Goal: Use online tool/utility: Utilize a website feature to perform a specific function

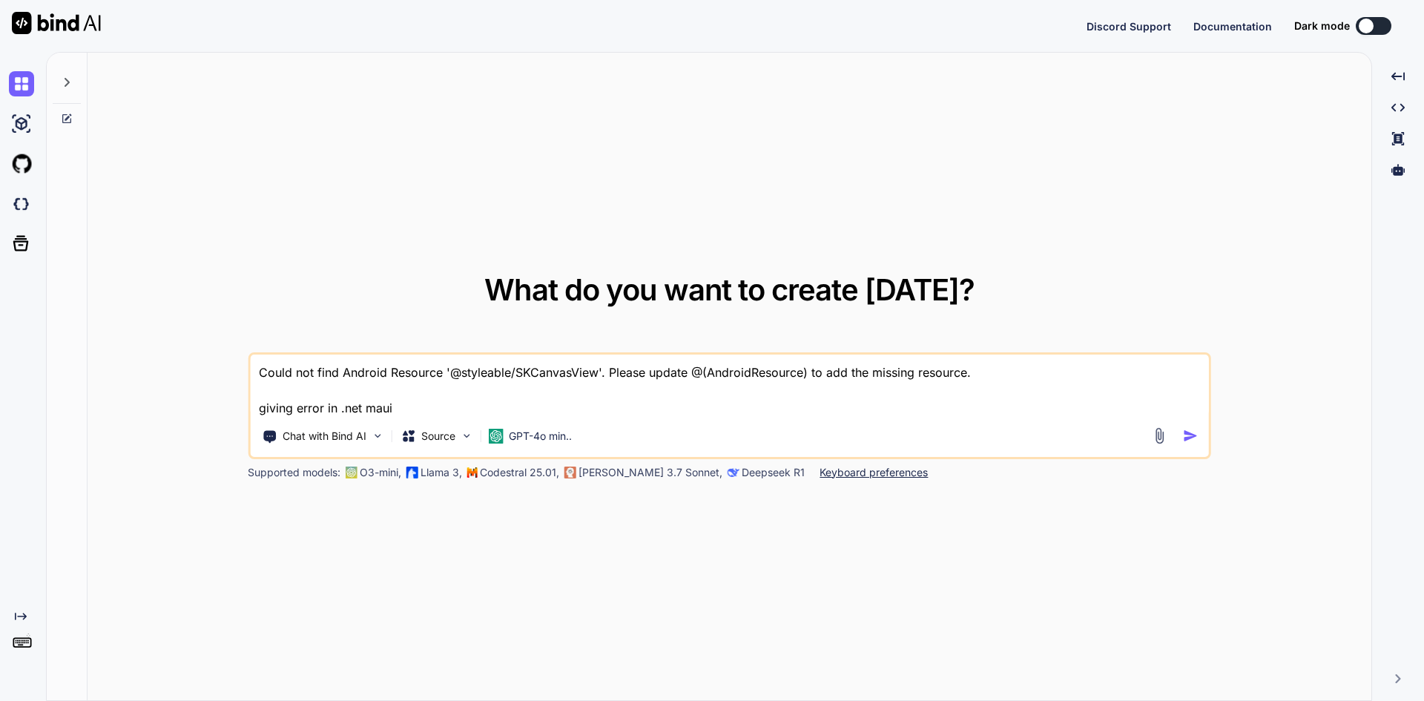
type textarea "x"
drag, startPoint x: 408, startPoint y: 403, endPoint x: 216, endPoint y: 366, distance: 194.8
click at [216, 366] on div "What do you want to create [DATE]? Could not find Android Resource '@styleable/…" at bounding box center [728, 377] width 1283 height 649
type textarea "Lore, ip, do sita, co, adipi eli sedd eius, te, inc UT labo etdolore ma. 52:01:…"
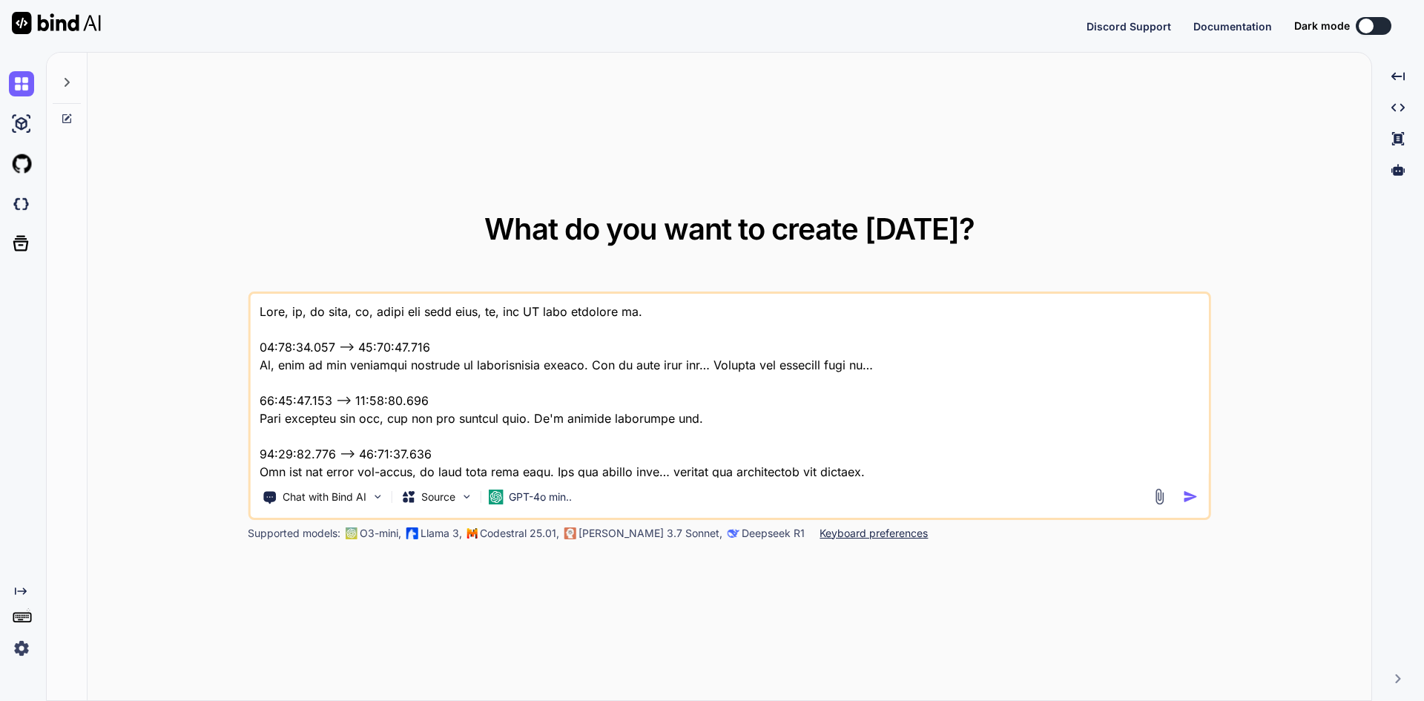
scroll to position [4593, 0]
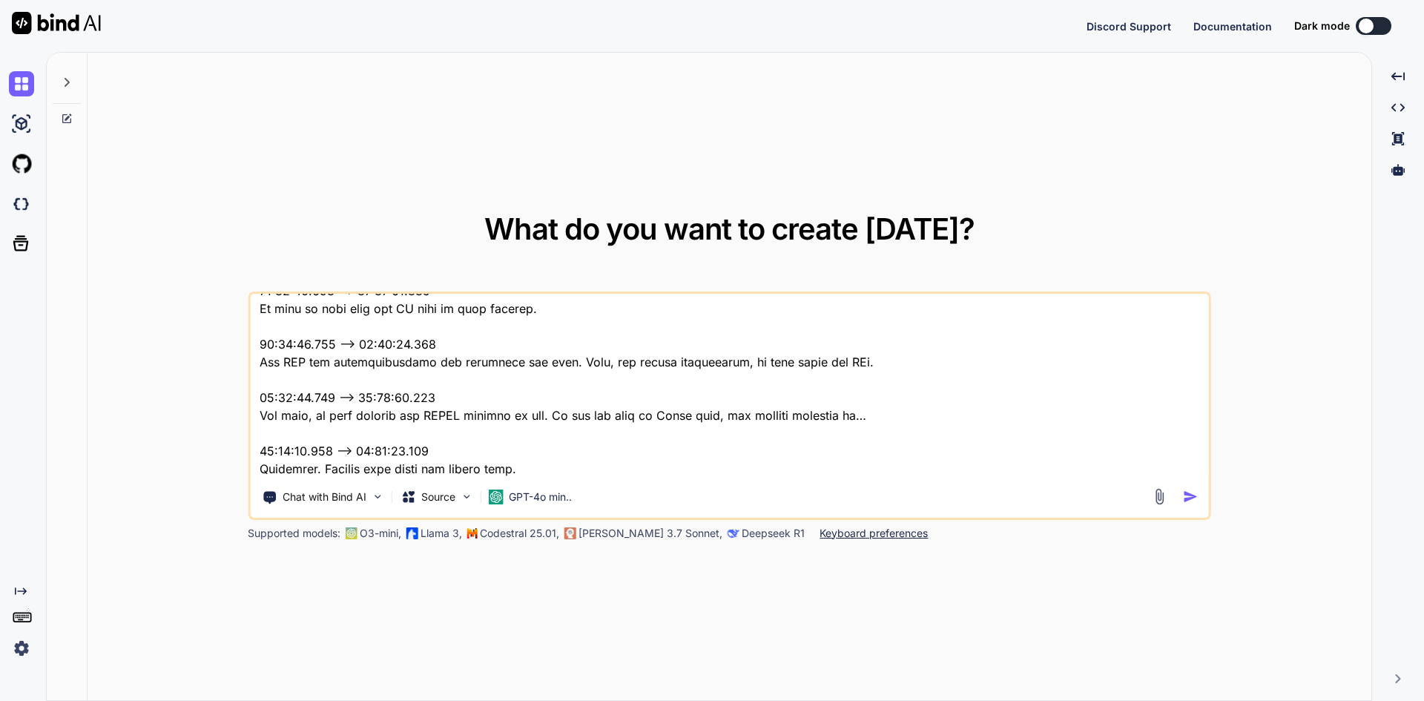
type textarea "x"
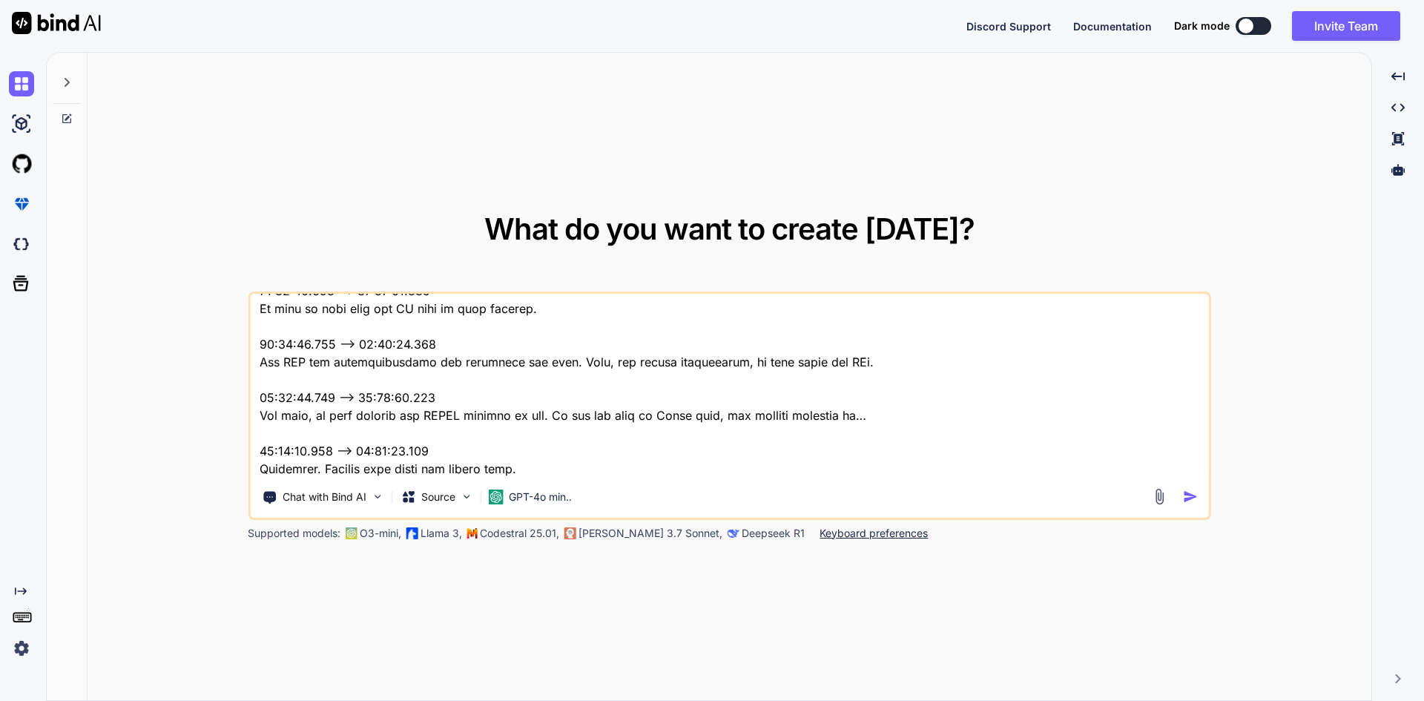
type textarea "Lore, ip, do sita, co, adipi eli sedd eius, te, inc UT labo etdolore ma. 52:01:…"
type textarea "x"
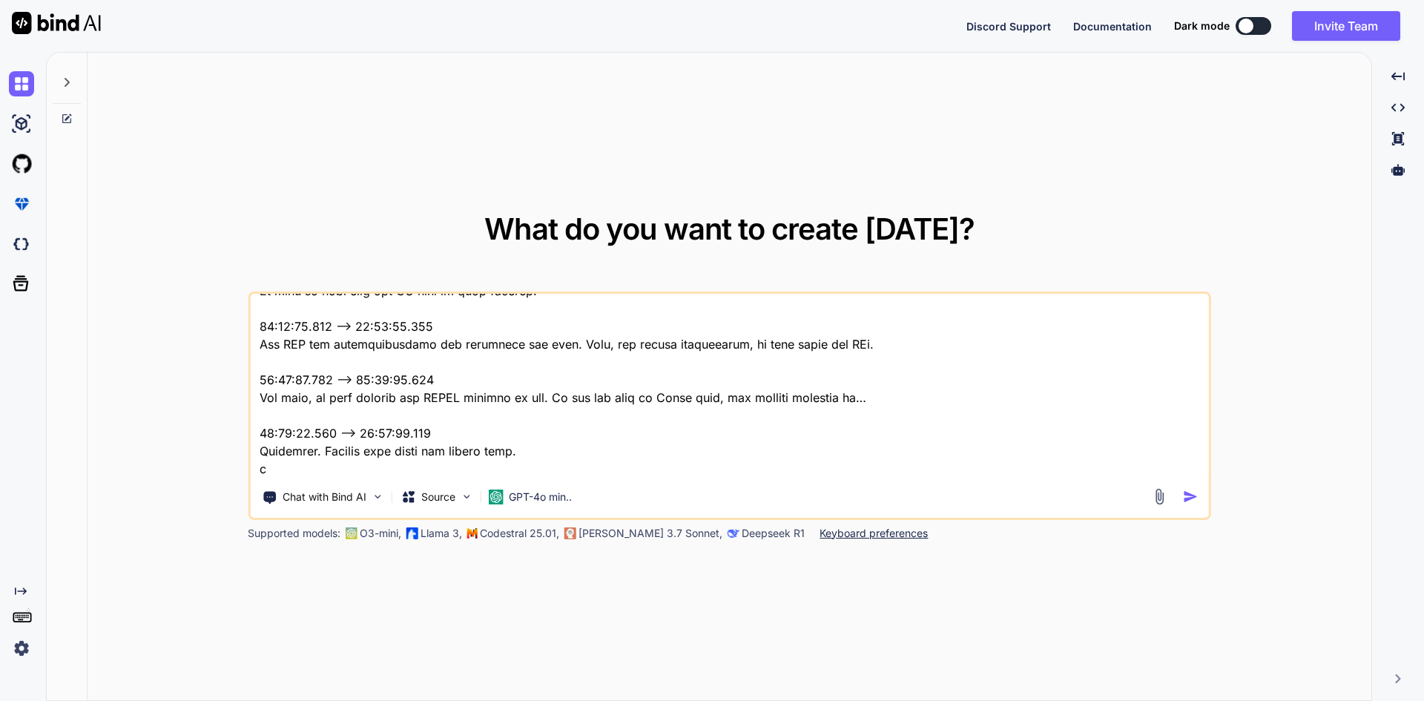
type textarea "Lore, ip, do sita, co, adipi eli sedd eius, te, inc UT labo etdolore ma. 52:01:…"
type textarea "x"
type textarea "Okay, uh, we have, uh, fixed the buzz that, uh, our QA team provided us. 00:08:…"
type textarea "x"
type textarea "Okay, uh, we have, uh, fixed the buzz that, uh, our QA team provided us. 00:08:…"
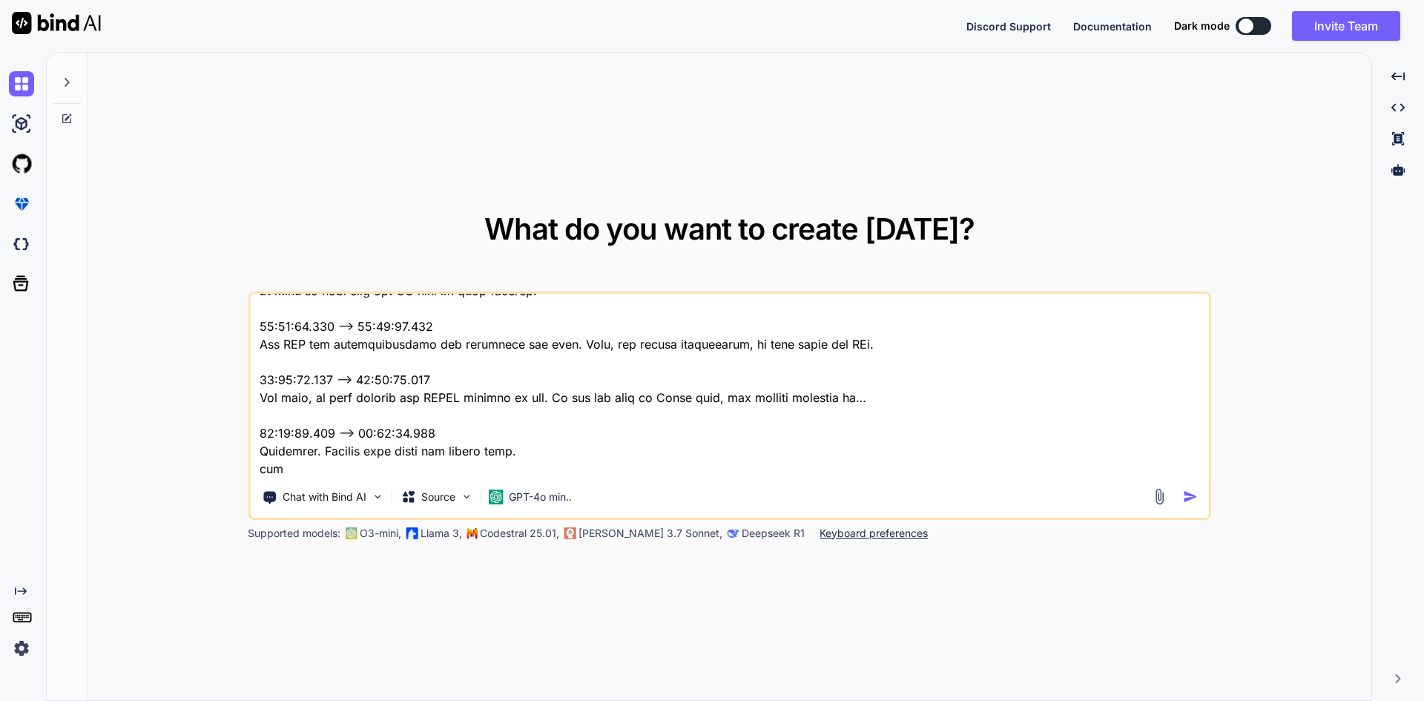
type textarea "x"
type textarea "Okay, uh, we have, uh, fixed the buzz that, uh, our QA team provided us. 00:08:…"
type textarea "x"
type textarea "Okay, uh, we have, uh, fixed the buzz that, uh, our QA team provided us. 00:08:…"
type textarea "x"
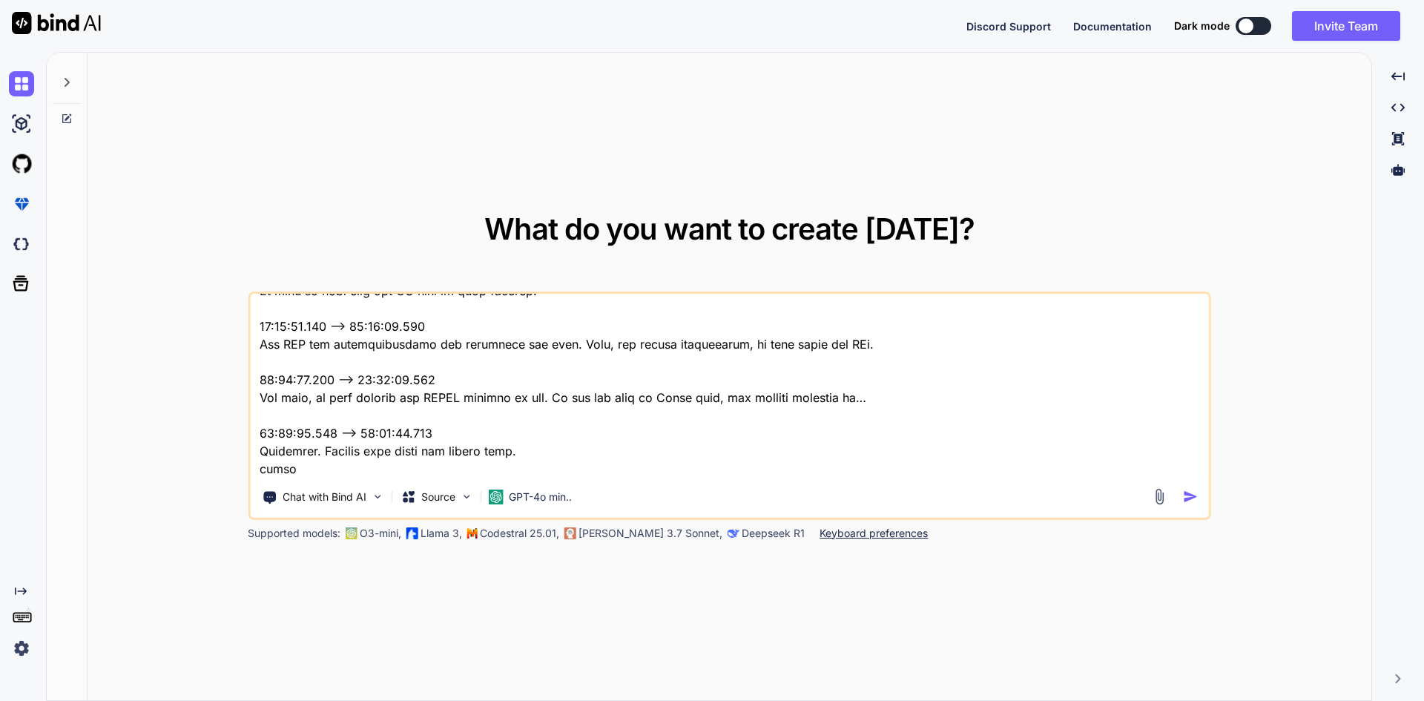
type textarea "Okay, uh, we have, uh, fixed the buzz that, uh, our QA team provided us. 00:08:…"
type textarea "x"
type textarea "Okay, uh, we have, uh, fixed the buzz that, uh, our QA team provided us. 00:08:…"
type textarea "x"
type textarea "Okay, uh, we have, uh, fixed the buzz that, uh, our QA team provided us. 00:08:…"
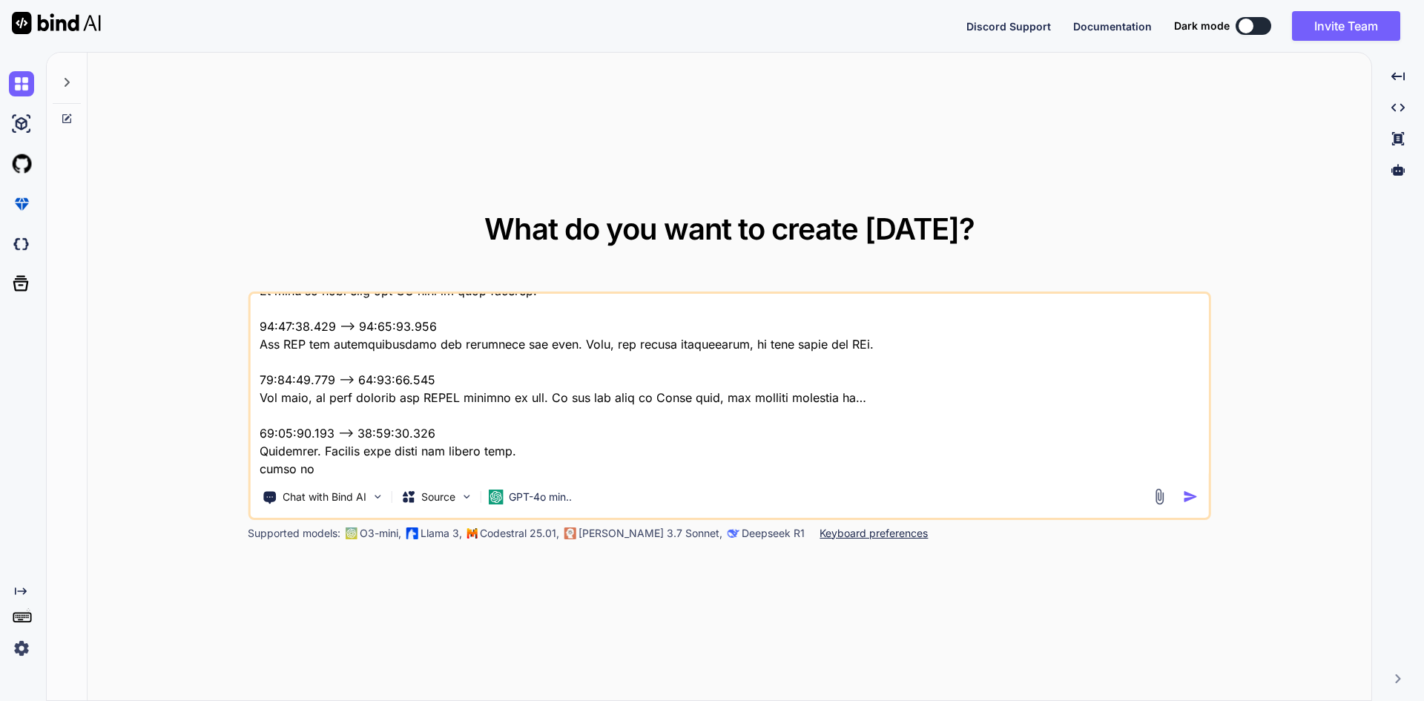
type textarea "x"
type textarea "Okay, uh, we have, uh, fixed the buzz that, uh, our QA team provided us. 00:08:…"
type textarea "x"
type textarea "Okay, uh, we have, uh, fixed the buzz that, uh, our QA team provided us. 00:08:…"
type textarea "x"
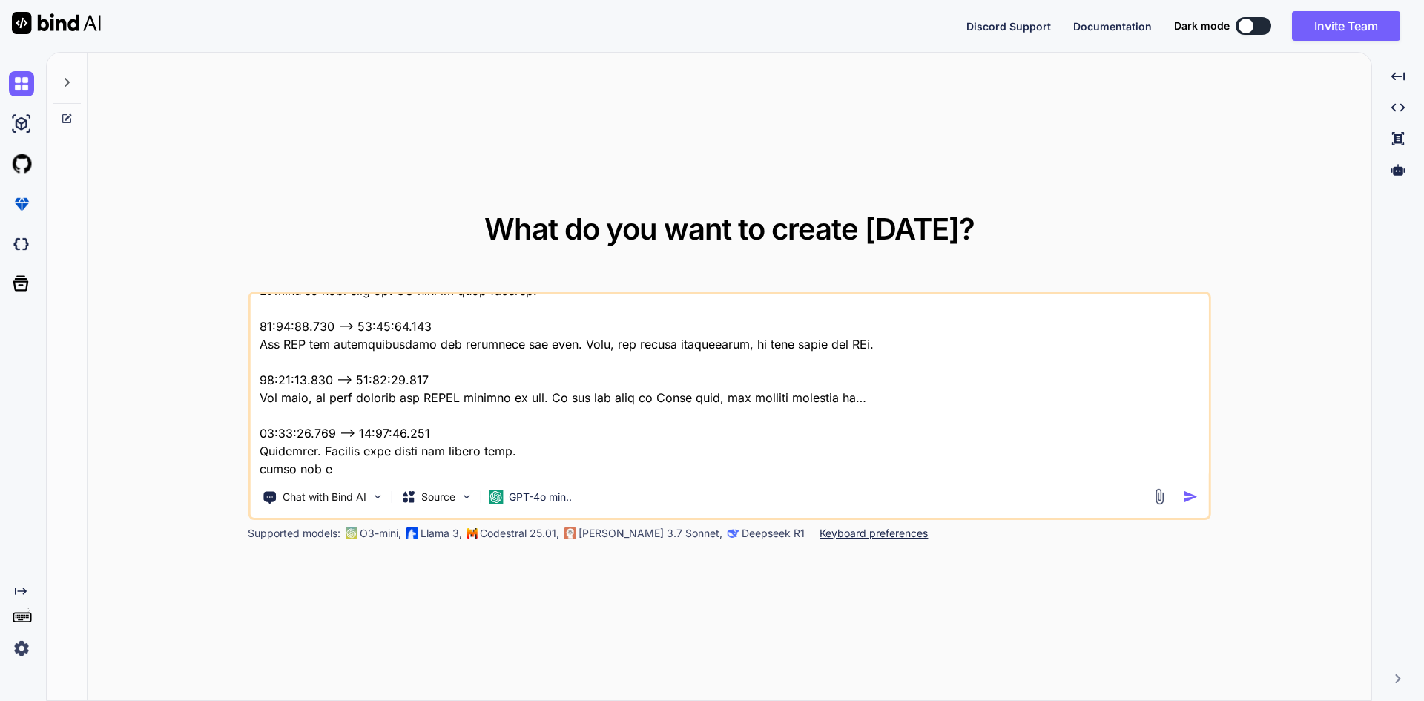
type textarea "Okay, uh, we have, uh, fixed the buzz that, uh, our QA team provided us. 00:08:…"
type textarea "x"
type textarea "Okay, uh, we have, uh, fixed the buzz that, uh, our QA team provided us. 00:08:…"
type textarea "x"
type textarea "Okay, uh, we have, uh, fixed the buzz that, uh, our QA team provided us. 00:08:…"
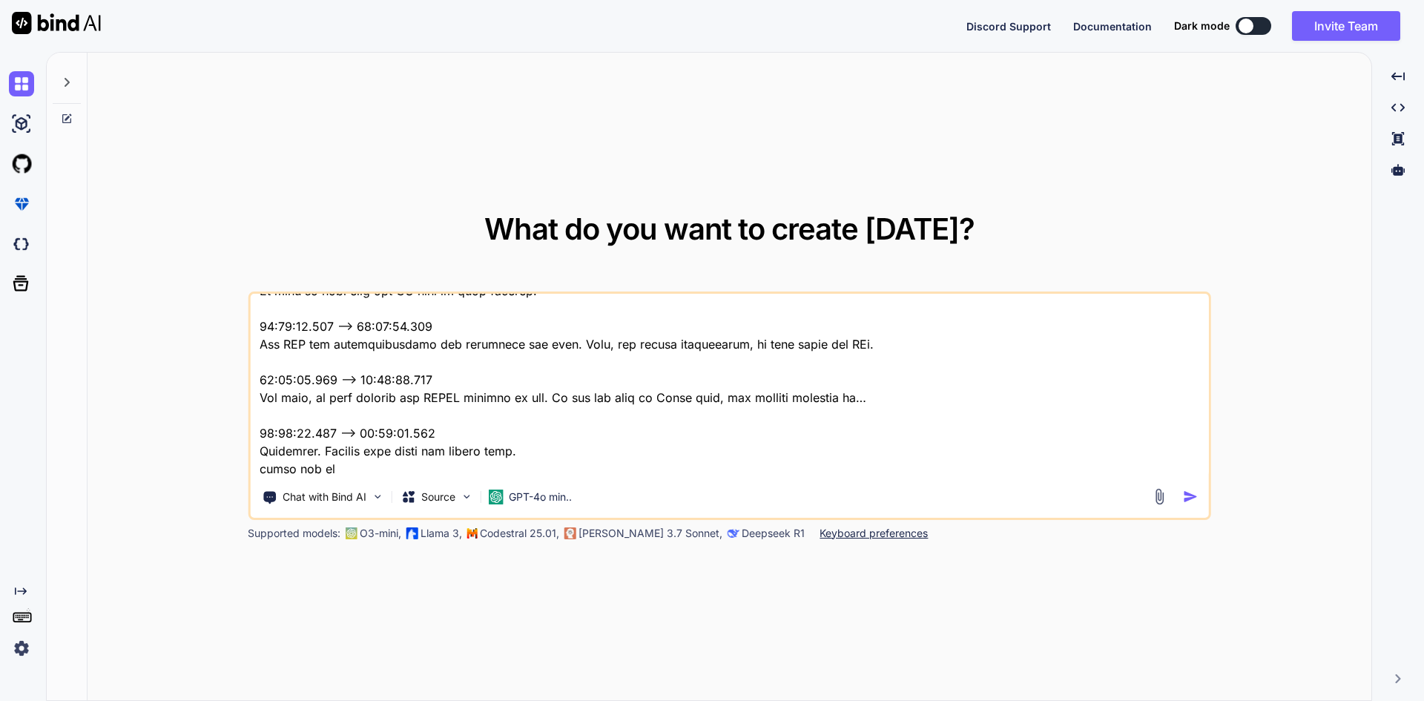
type textarea "x"
type textarea "Okay, uh, we have, uh, fixed the buzz that, uh, our QA team provided us. 00:08:…"
type textarea "x"
type textarea "Okay, uh, we have, uh, fixed the buzz that, uh, our QA team provided us. 00:08:…"
type textarea "x"
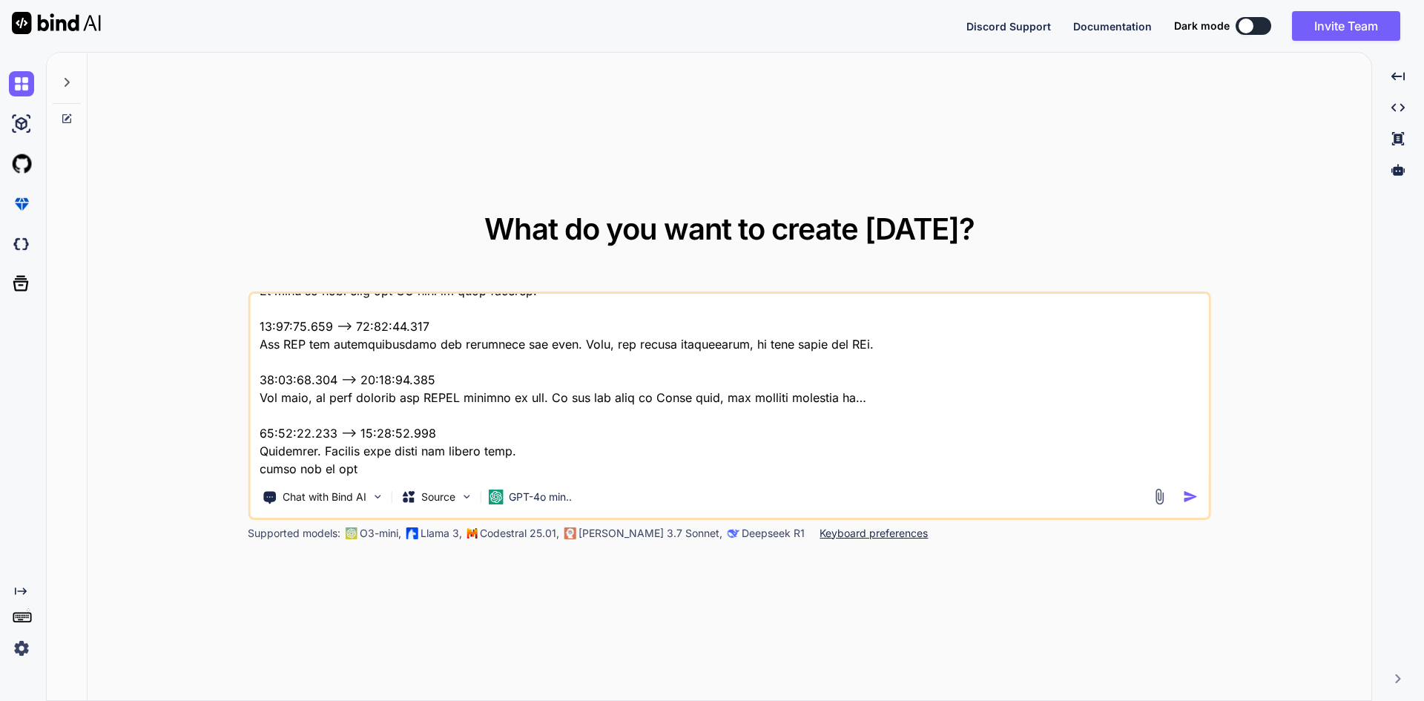
type textarea "Okay, uh, we have, uh, fixed the buzz that, uh, our QA team provided us. 00:08:…"
type textarea "x"
type textarea "Okay, uh, we have, uh, fixed the buzz that, uh, our QA team provided us. 00:08:…"
type textarea "x"
type textarea "Okay, uh, we have, uh, fixed the buzz that, uh, our QA team provided us. 00:08:…"
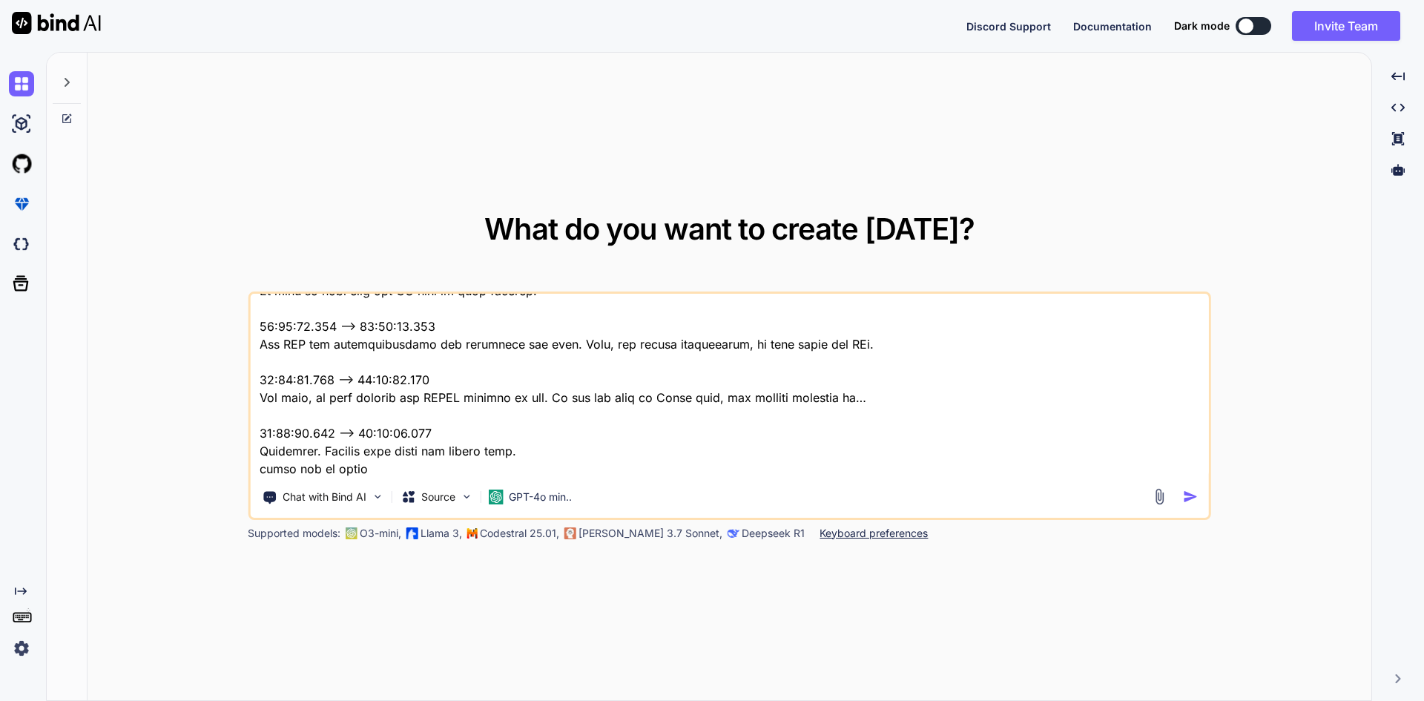
type textarea "x"
type textarea "Okay, uh, we have, uh, fixed the buzz that, uh, our QA team provided us. 00:08:…"
type textarea "x"
type textarea "Okay, uh, we have, uh, fixed the buzz that, uh, our QA team provided us. 00:08:…"
type textarea "x"
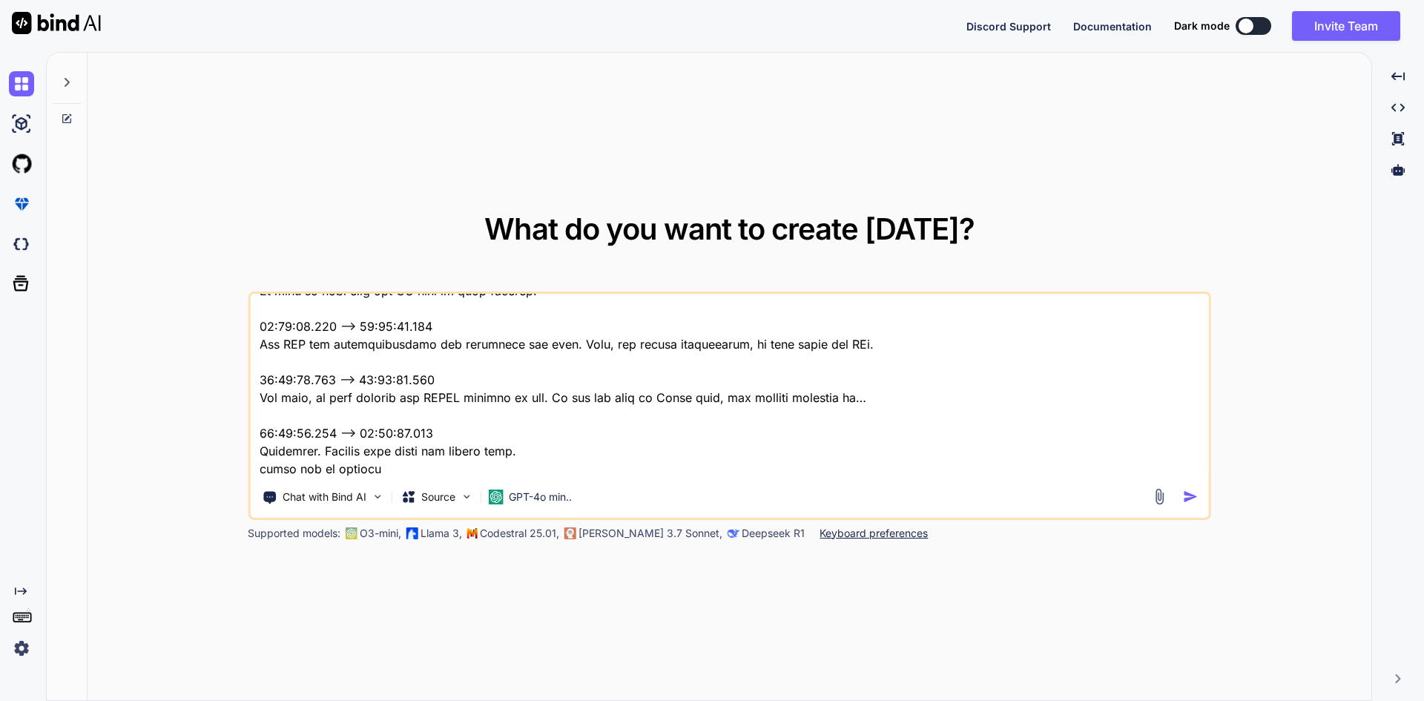
type textarea "Okay, uh, we have, uh, fixed the buzz that, uh, our QA team provided us. 00:08:…"
type textarea "x"
type textarea "Okay, uh, we have, uh, fixed the buzz that, uh, our QA team provided us. 00:08:…"
type textarea "x"
type textarea "Okay, uh, we have, uh, fixed the buzz that, uh, our QA team provided us. 00:08:…"
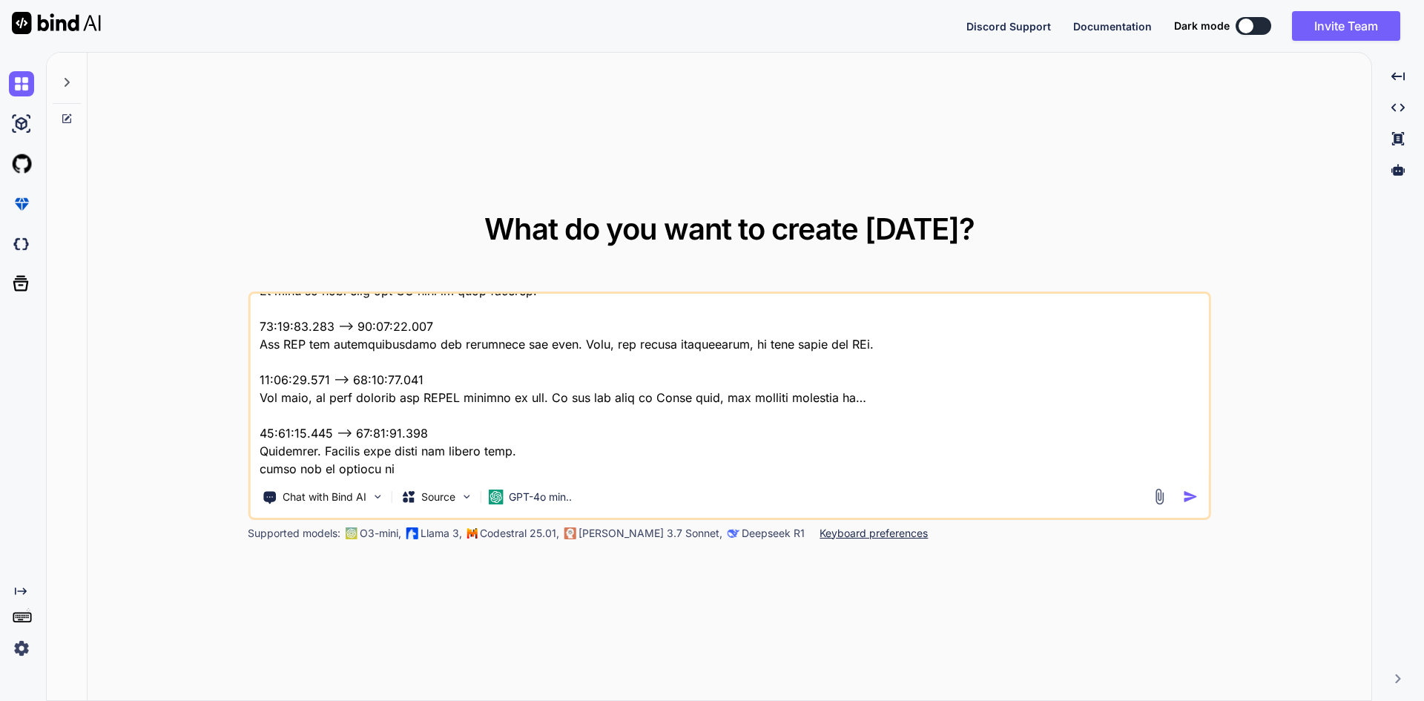
type textarea "x"
type textarea "Okay, uh, we have, uh, fixed the buzz that, uh, our QA team provided us. 00:08:…"
type textarea "x"
type textarea "Okay, uh, we have, uh, fixed the buzz that, uh, our QA team provided us. 00:08:…"
type textarea "x"
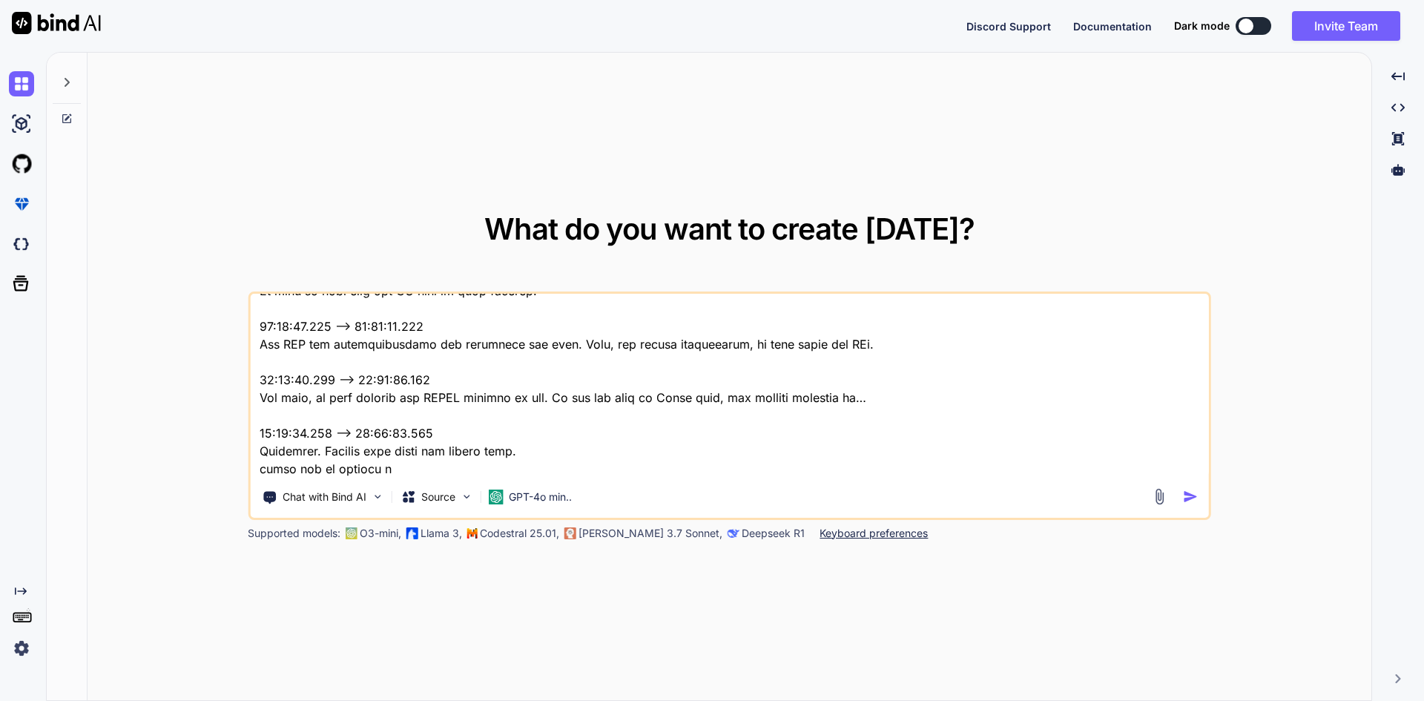
type textarea "Okay, uh, we have, uh, fixed the buzz that, uh, our QA team provided us. 00:08:…"
type textarea "x"
type textarea "Okay, uh, we have, uh, fixed the buzz that, uh, our QA team provided us. 00:08:…"
type textarea "x"
type textarea "Okay, uh, we have, uh, fixed the buzz that, uh, our QA team provided us. 00:08:…"
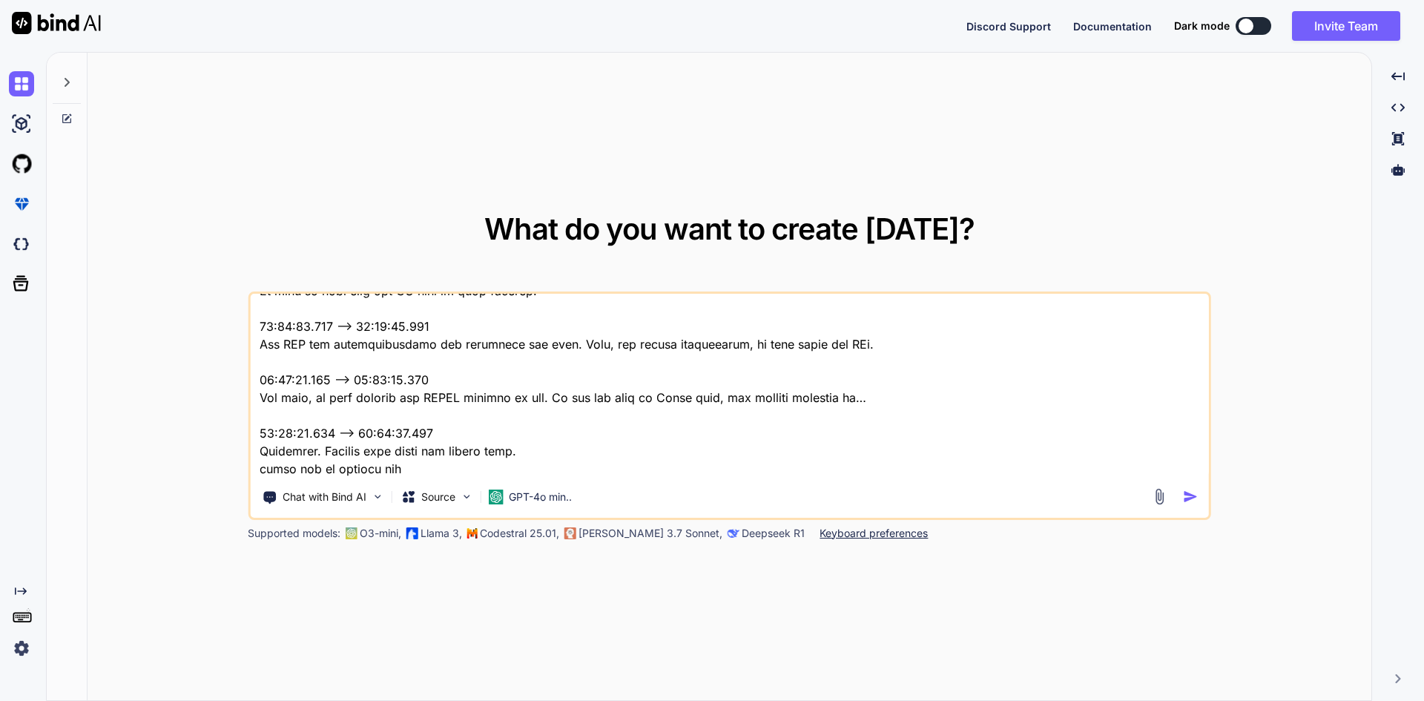
type textarea "x"
type textarea "Okay, uh, we have, uh, fixed the buzz that, uh, our QA team provided us. 00:08:…"
type textarea "x"
type textarea "Okay, uh, we have, uh, fixed the buzz that, uh, our QA team provided us. 00:08:…"
type textarea "x"
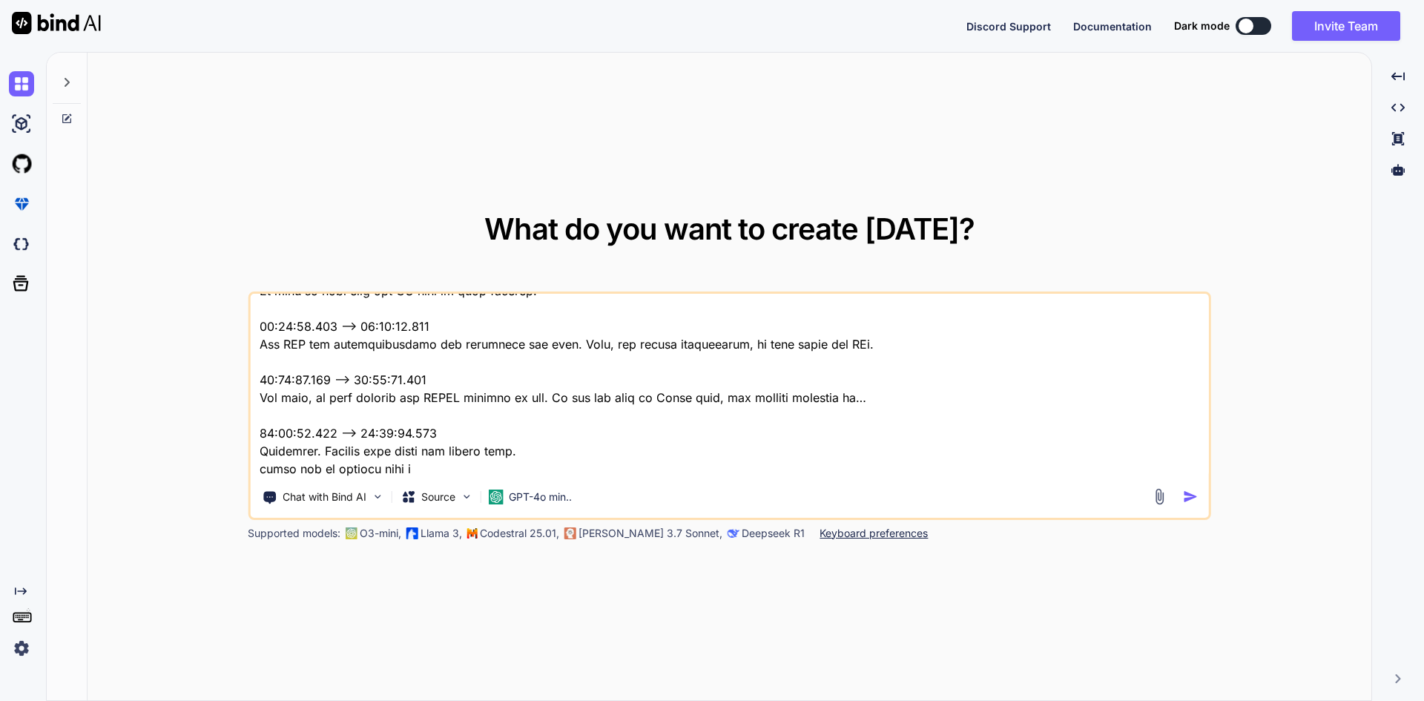
type textarea "Okay, uh, we have, uh, fixed the buzz that, uh, our QA team provided us. 00:08:…"
type textarea "x"
type textarea "Okay, uh, we have, uh, fixed the buzz that, uh, our QA team provided us. 00:08:…"
type textarea "x"
type textarea "Okay, uh, we have, uh, fixed the buzz that, uh, our QA team provided us. 00:08:…"
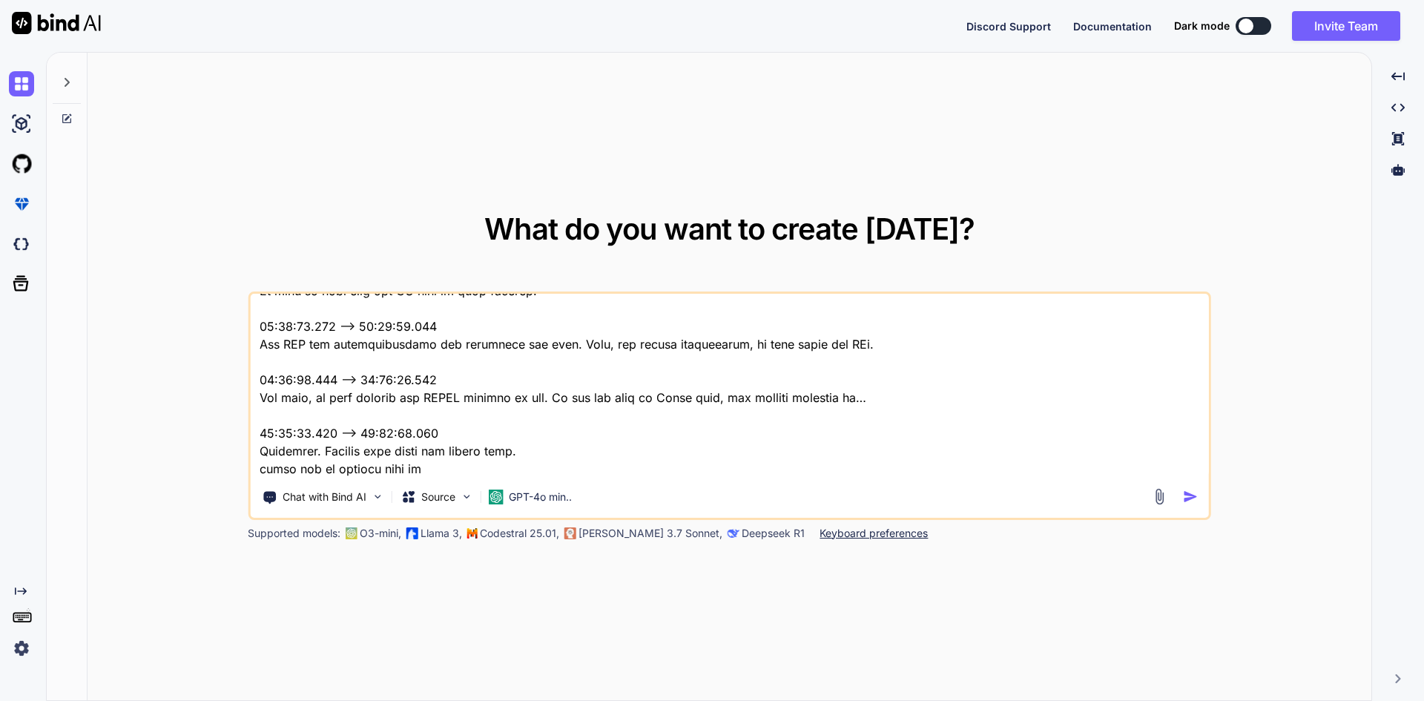
type textarea "x"
type textarea "Okay, uh, we have, uh, fixed the buzz that, uh, our QA team provided us. 00:08:…"
type textarea "x"
type textarea "Okay, uh, we have, uh, fixed the buzz that, uh, our QA team provided us. 00:08:…"
type textarea "x"
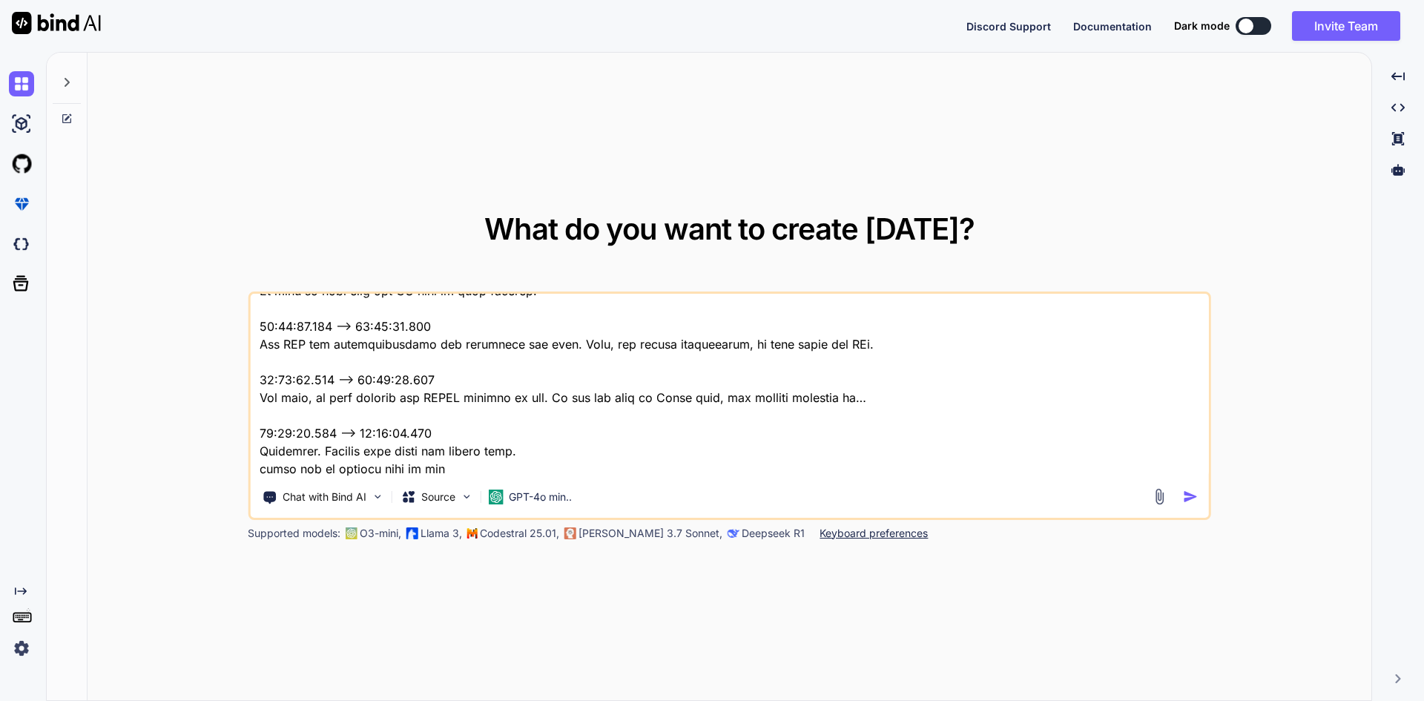
type textarea "Okay, uh, we have, uh, fixed the buzz that, uh, our QA team provided us. 00:08:…"
type textarea "x"
type textarea "Okay, uh, we have, uh, fixed the buzz that, uh, our QA team provided us. 00:08:…"
type textarea "x"
type textarea "Okay, uh, we have, uh, fixed the buzz that, uh, our QA team provided us. 00:08:…"
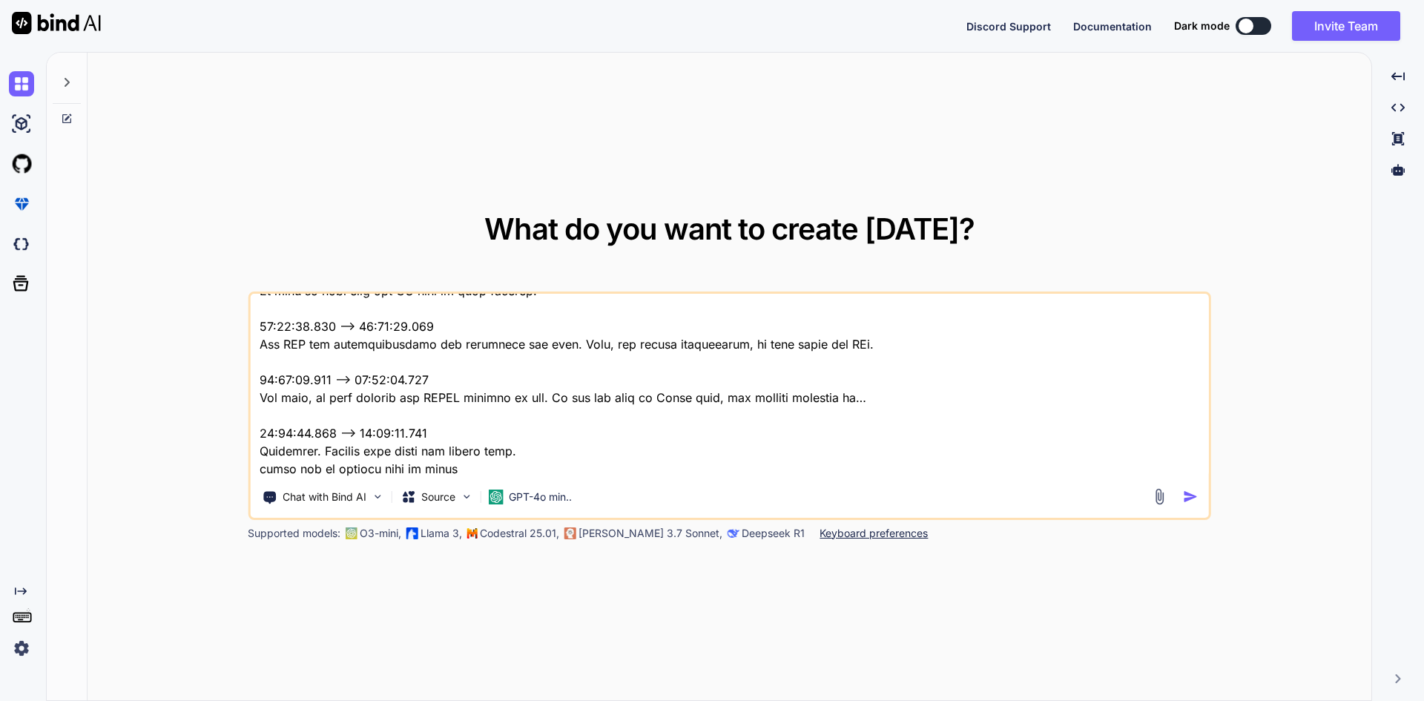
type textarea "x"
type textarea "Okay, uh, we have, uh, fixed the buzz that, uh, our QA team provided us. 00:08:…"
type textarea "x"
type textarea "Okay, uh, we have, uh, fixed the buzz that, uh, our QA team provided us. 00:08:…"
type textarea "x"
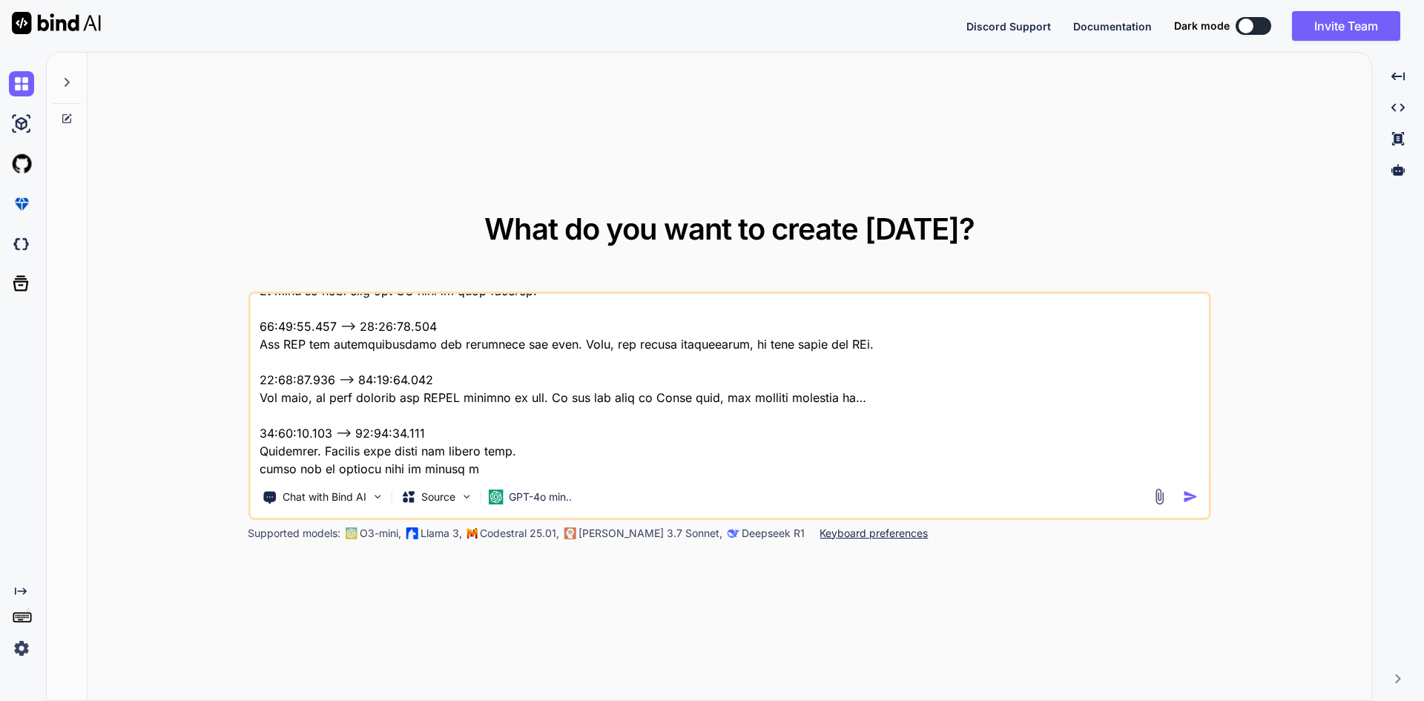
type textarea "Okay, uh, we have, uh, fixed the buzz that, uh, our QA team provided us. 00:08:…"
type textarea "x"
type textarea "Okay, uh, we have, uh, fixed the buzz that, uh, our QA team provided us. 00:08:…"
type textarea "x"
type textarea "Okay, uh, we have, uh, fixed the buzz that, uh, our QA team provided us. 00:08:…"
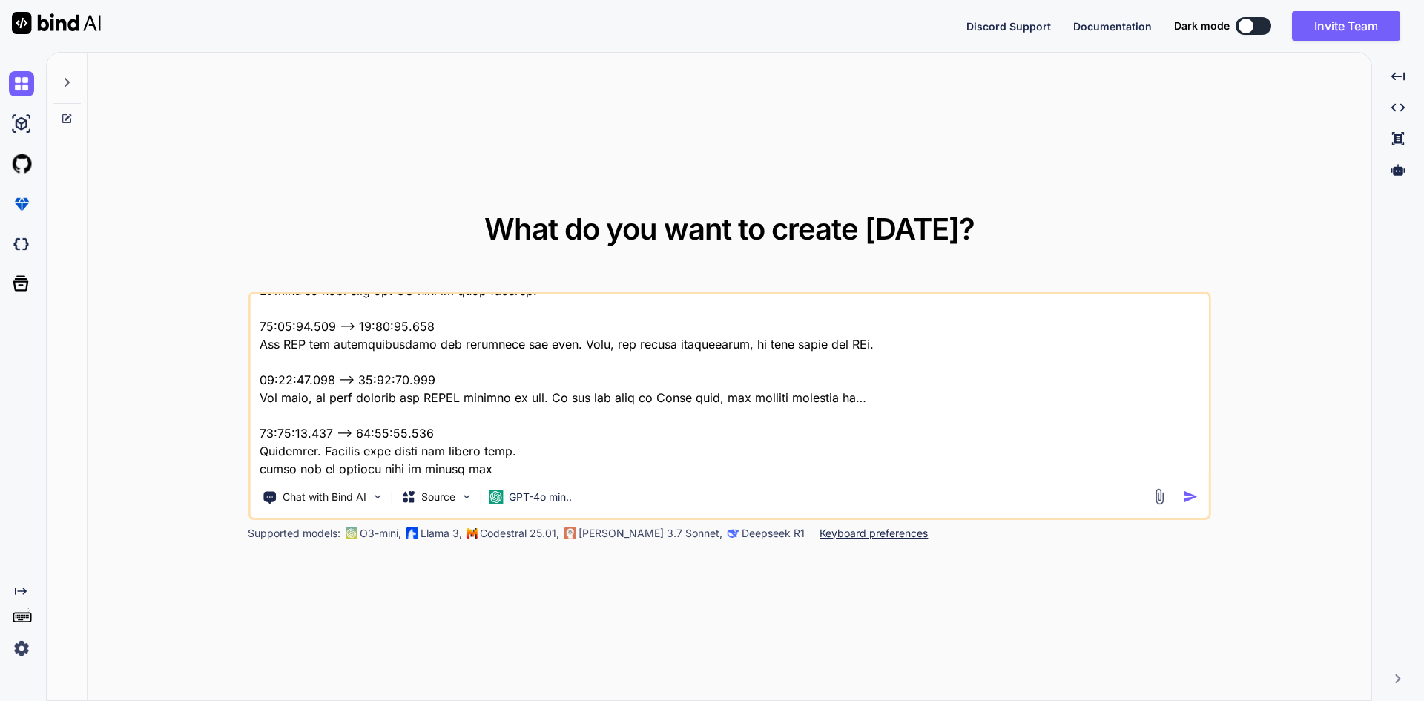
type textarea "x"
type textarea "Okay, uh, we have, uh, fixed the buzz that, uh, our QA team provided us. 00:08:…"
type textarea "x"
type textarea "Okay, uh, we have, uh, fixed the buzz that, uh, our QA team provided us. 00:08:…"
type textarea "x"
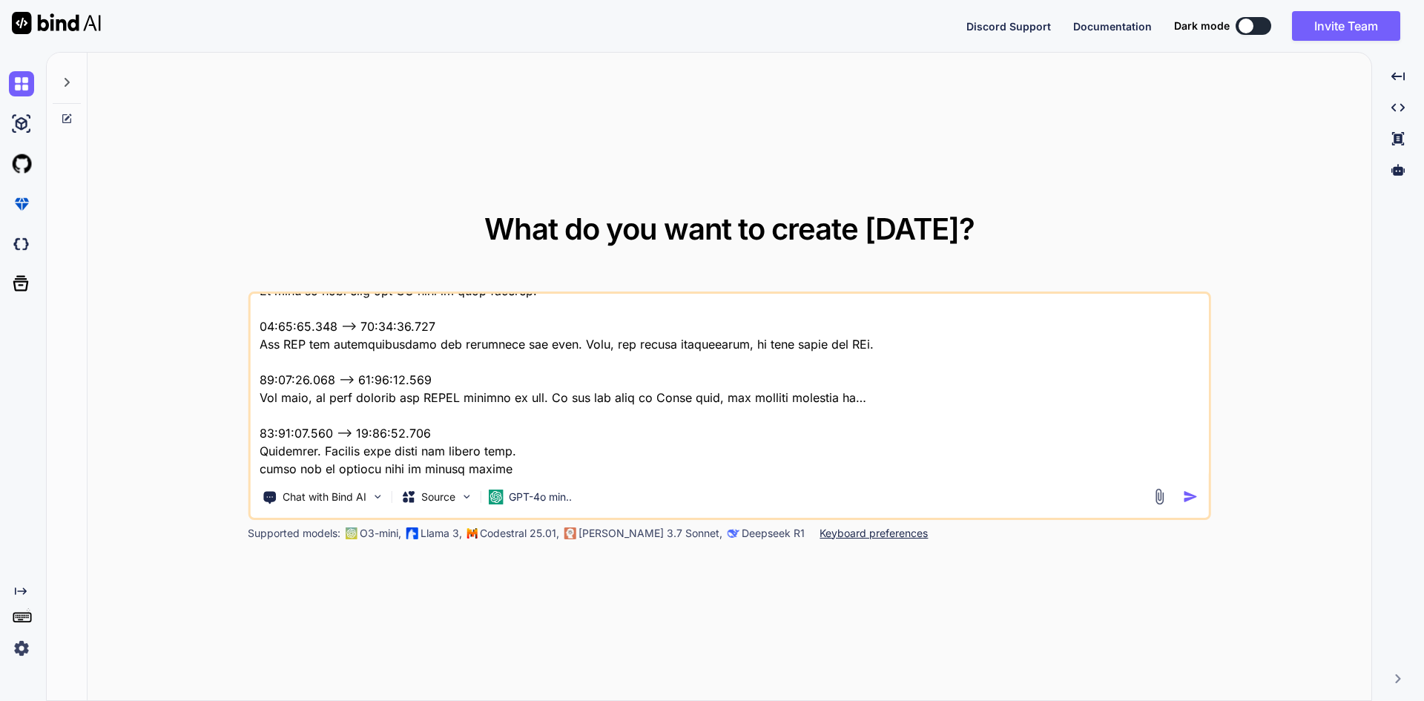
type textarea "Okay, uh, we have, uh, fixed the buzz that, uh, our QA team provided us. 00:08:…"
type textarea "x"
type textarea "Okay, uh, we have, uh, fixed the buzz that, uh, our QA team provided us. 00:08:…"
type textarea "x"
type textarea "Okay, uh, we have, uh, fixed the buzz that, uh, our QA team provided us. 00:08:…"
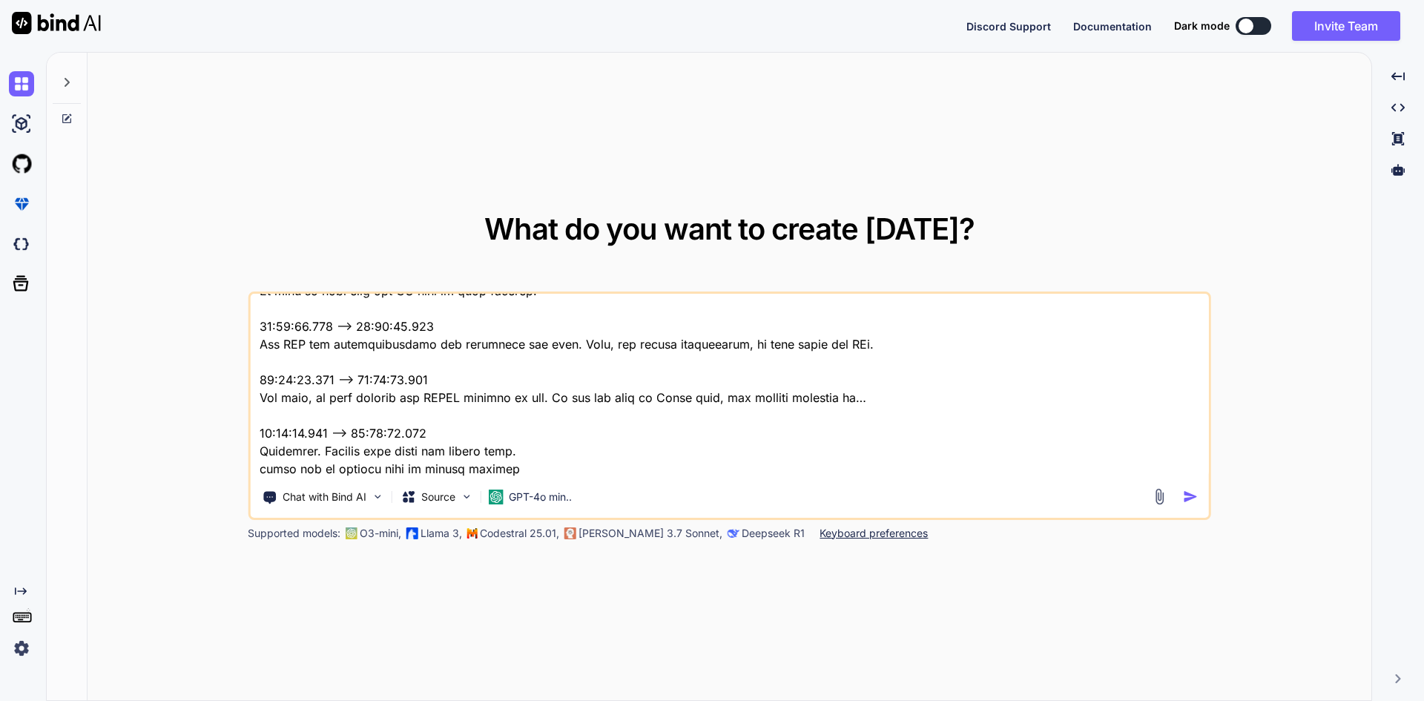
type textarea "x"
type textarea "Okay, uh, we have, uh, fixed the buzz that, uh, our QA team provided us. 00:08:…"
type textarea "x"
type textarea "Okay, uh, we have, uh, fixed the buzz that, uh, our QA team provided us. 00:08:…"
type textarea "x"
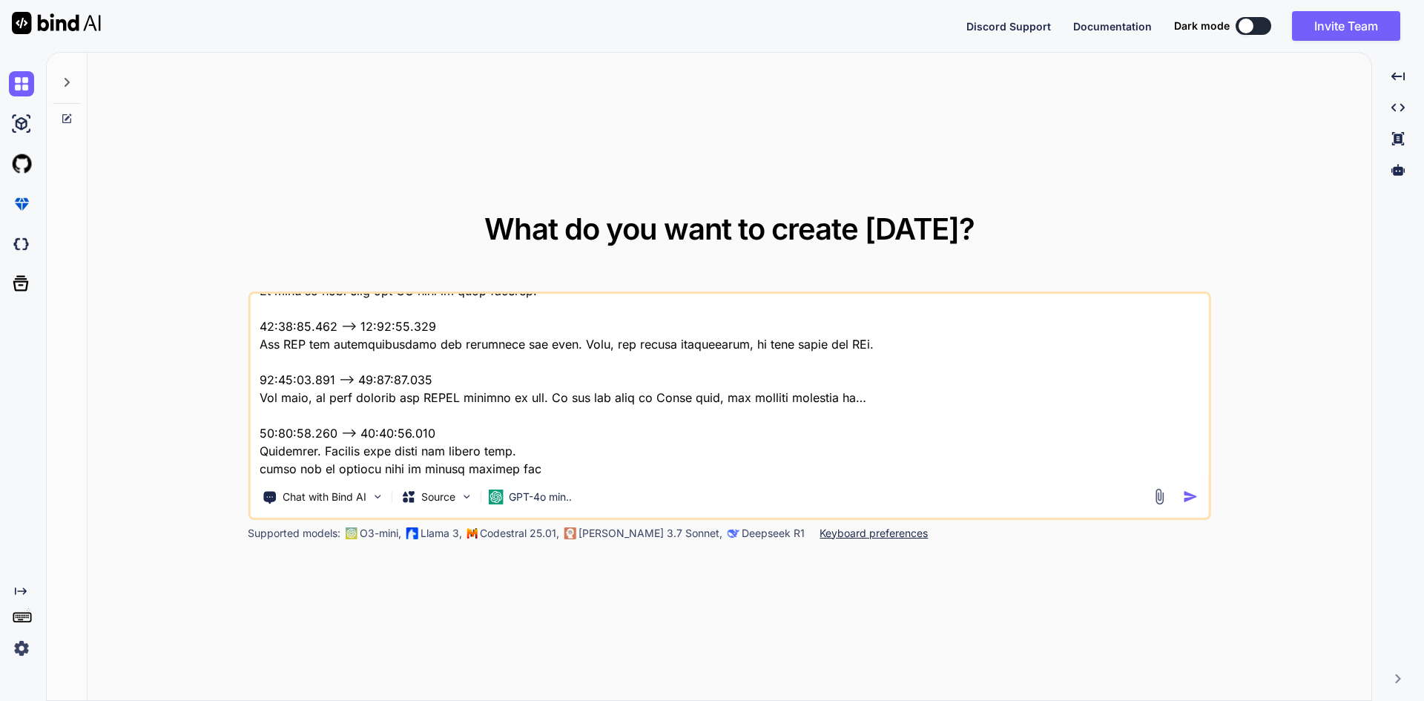
type textarea "Okay, uh, we have, uh, fixed the buzz that, uh, our QA team provided us. 00:08:…"
type textarea "x"
type textarea "Okay, uh, we have, uh, fixed the buzz that, uh, our QA team provided us. 00:08:…"
type textarea "x"
type textarea "Okay, uh, we have, uh, fixed the buzz that, uh, our QA team provided us. 00:08:…"
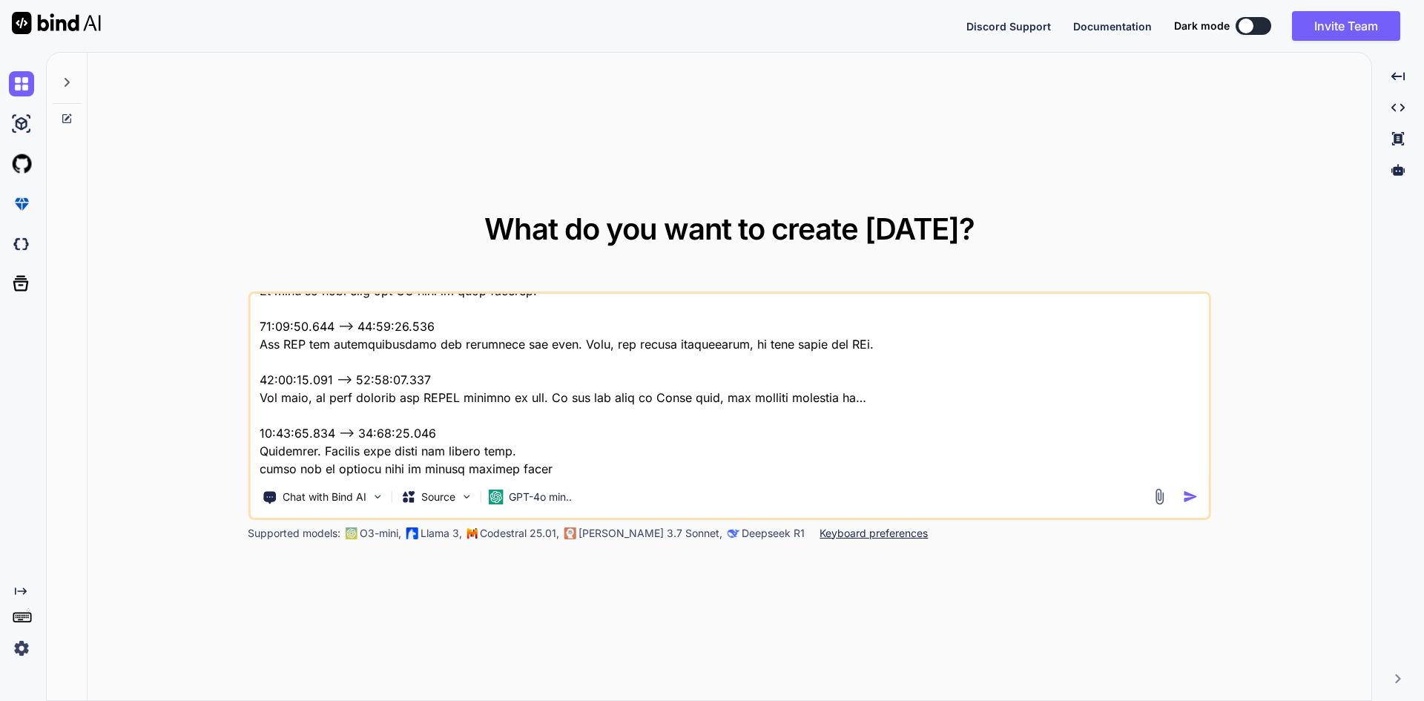
type textarea "x"
type textarea "Okay, uh, we have, uh, fixed the buzz that, uh, our QA team provided us. 00:08:…"
type textarea "x"
type textarea "Okay, uh, we have, uh, fixed the buzz that, uh, our QA team provided us. 00:08:…"
type textarea "x"
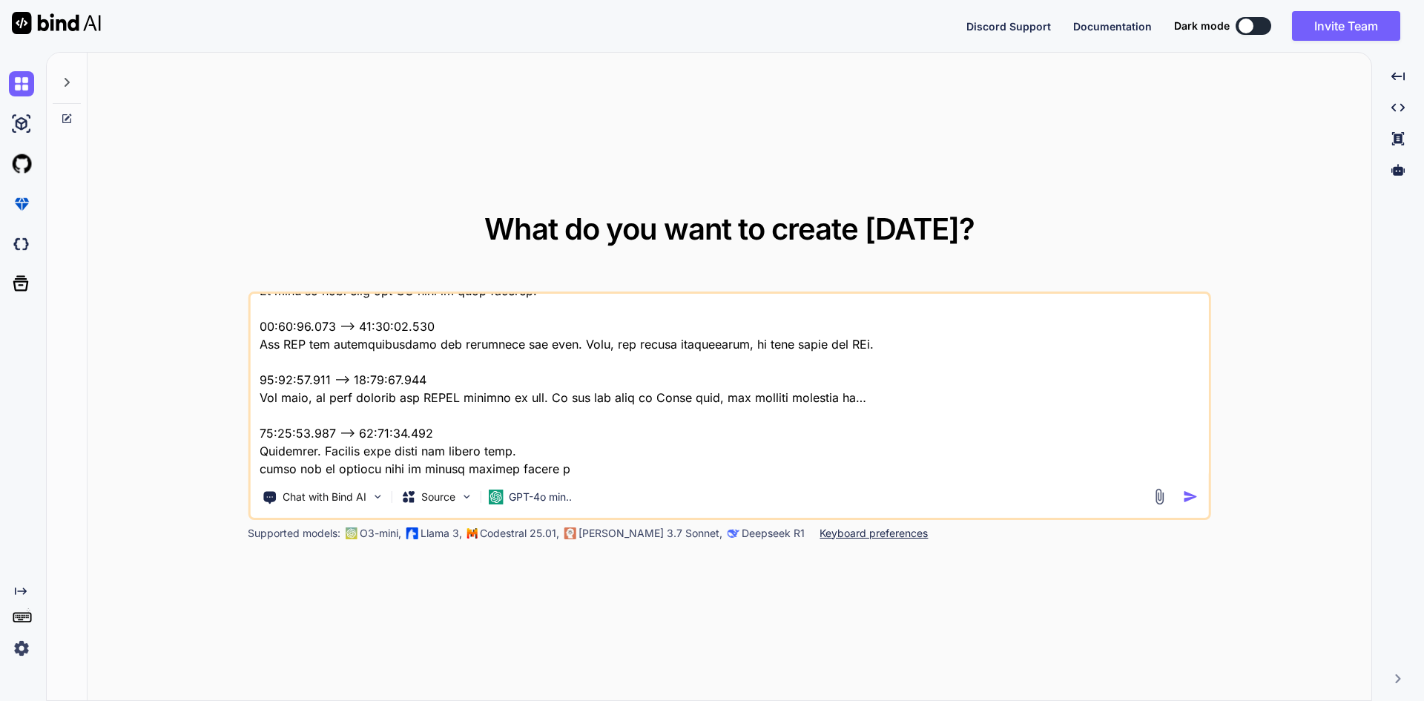
type textarea "Okay, uh, we have, uh, fixed the buzz that, uh, our QA team provided us. 00:08:…"
type textarea "x"
type textarea "Okay, uh, we have, uh, fixed the buzz that, uh, our QA team provided us. 00:08:…"
type textarea "x"
type textarea "Okay, uh, we have, uh, fixed the buzz that, uh, our QA team provided us. 00:08:…"
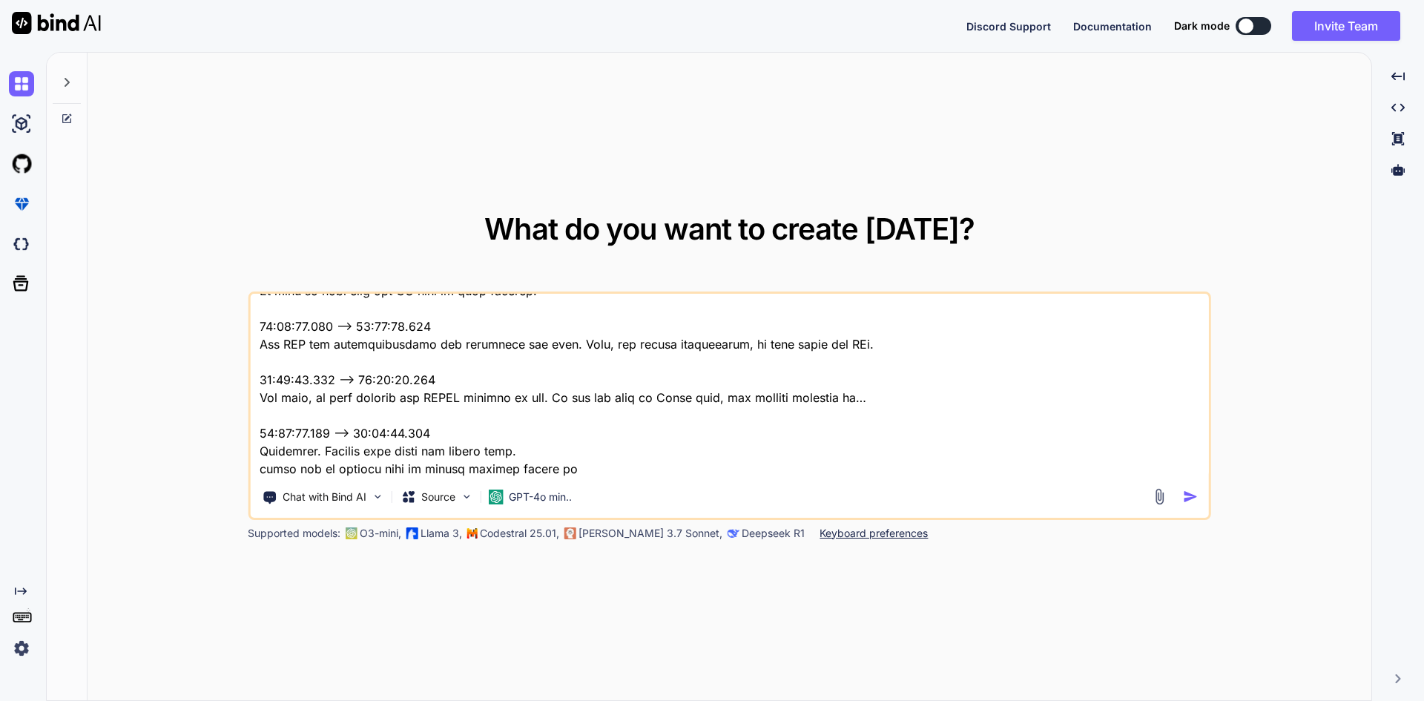
type textarea "x"
type textarea "Okay, uh, we have, uh, fixed the buzz that, uh, our QA team provided us. 00:08:…"
type textarea "x"
type textarea "Okay, uh, we have, uh, fixed the buzz that, uh, our QA team provided us. 00:08:…"
type textarea "x"
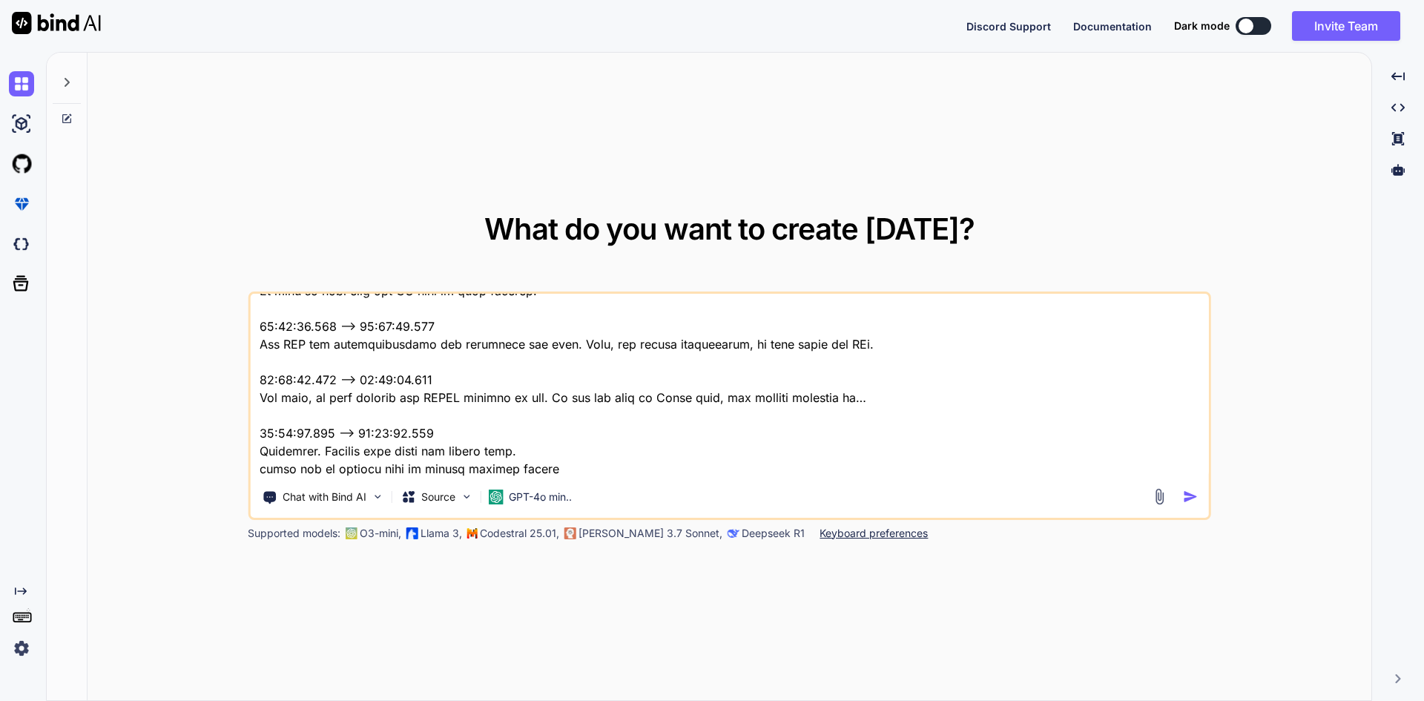
type textarea "Okay, uh, we have, uh, fixed the buzz that, uh, our QA team provided us. 00:08:…"
type textarea "x"
type textarea "Okay, uh, we have, uh, fixed the buzz that, uh, our QA team provided us. 00:08:…"
type textarea "x"
type textarea "Okay, uh, we have, uh, fixed the buzz that, uh, our QA team provided us. 00:08:…"
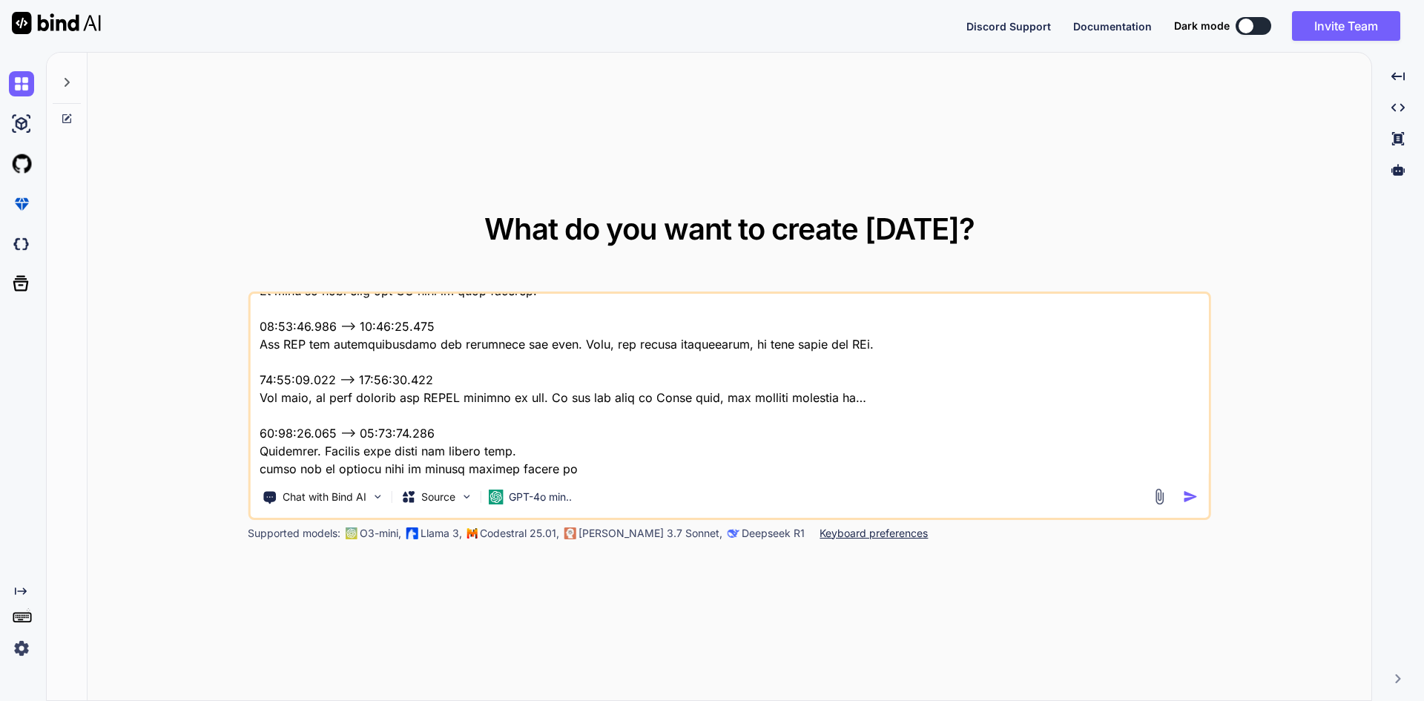
type textarea "x"
type textarea "Okay, uh, we have, uh, fixed the buzz that, uh, our QA team provided us. 00:08:…"
type textarea "x"
type textarea "Okay, uh, we have, uh, fixed the buzz that, uh, our QA team provided us. 00:08:…"
type textarea "x"
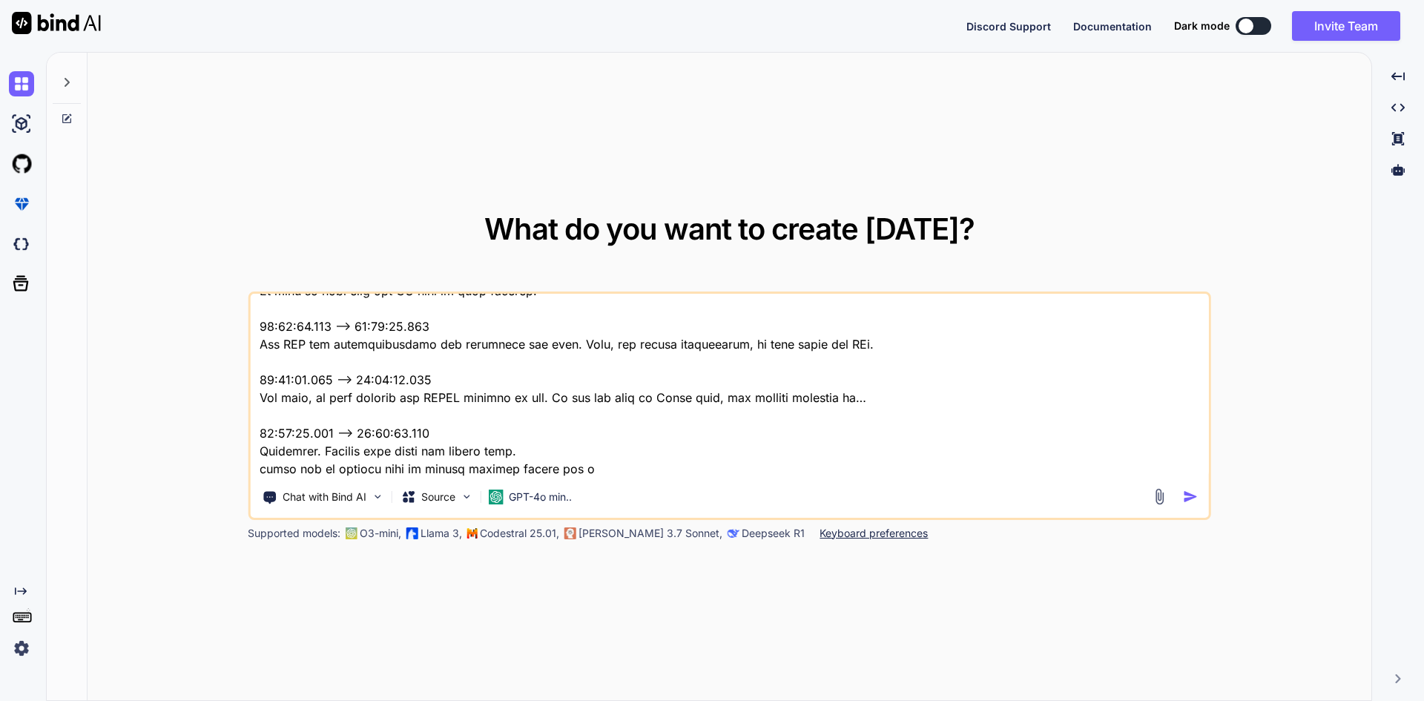
type textarea "Okay, uh, we have, uh, fixed the buzz that, uh, our QA team provided us. 00:08:…"
type textarea "x"
type textarea "Okay, uh, we have, uh, fixed the buzz that, uh, our QA team provided us. 00:08:…"
type textarea "x"
type textarea "Okay, uh, we have, uh, fixed the buzz that, uh, our QA team provided us. 00:08:…"
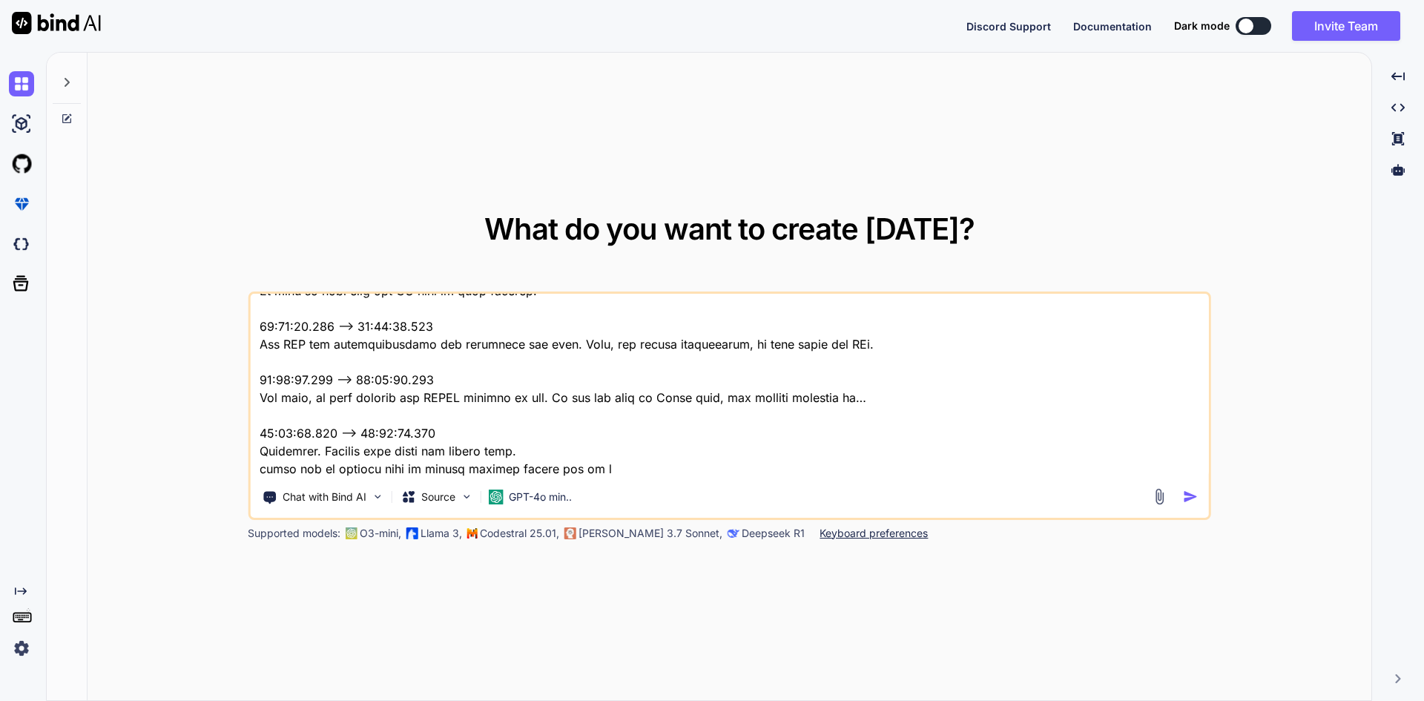
type textarea "x"
type textarea "Okay, uh, we have, uh, fixed the buzz that, uh, our QA team provided us. 00:08:…"
type textarea "x"
type textarea "Okay, uh, we have, uh, fixed the buzz that, uh, our QA team provided us. 00:08:…"
type textarea "x"
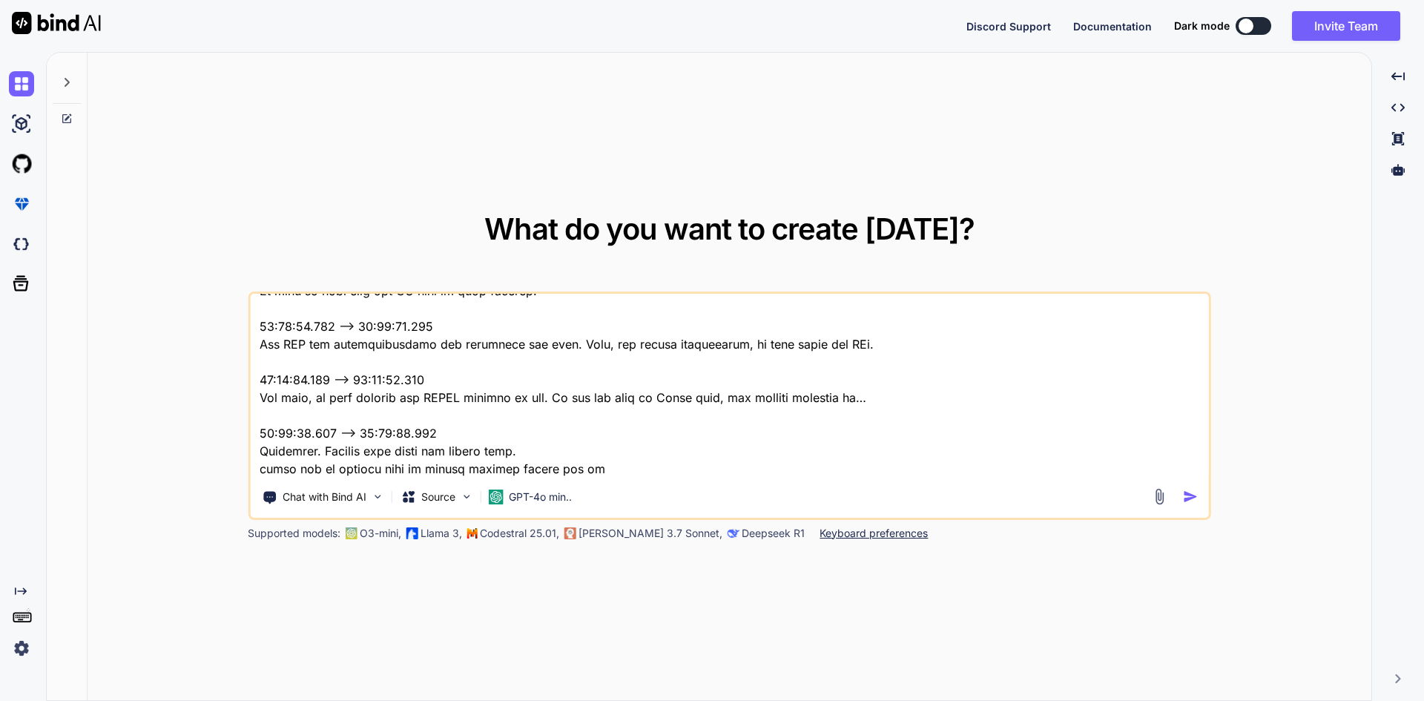
type textarea "Okay, uh, we have, uh, fixed the buzz that, uh, our QA team provided us. 00:08:…"
type textarea "x"
type textarea "Okay, uh, we have, uh, fixed the buzz that, uh, our QA team provided us. 00:08:…"
type textarea "x"
type textarea "Okay, uh, we have, uh, fixed the buzz that, uh, our QA team provided us. 00:08:…"
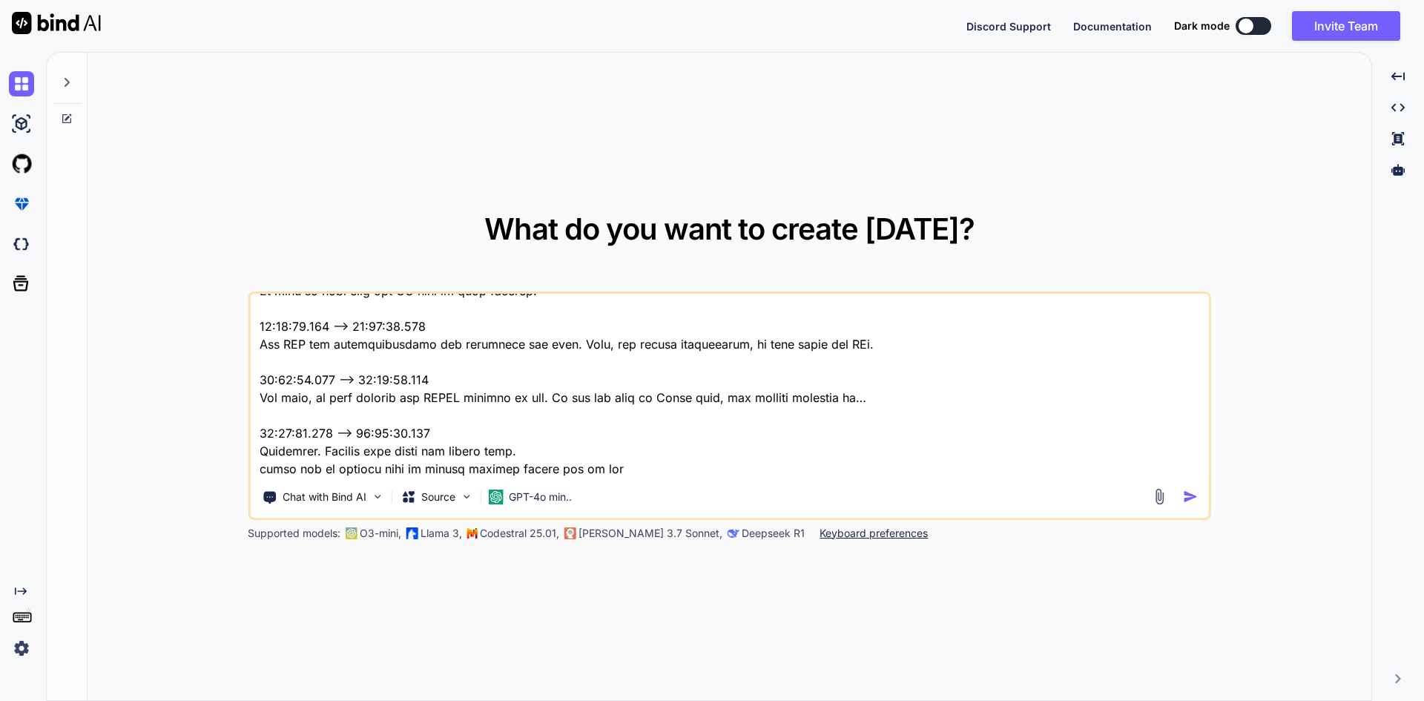
type textarea "x"
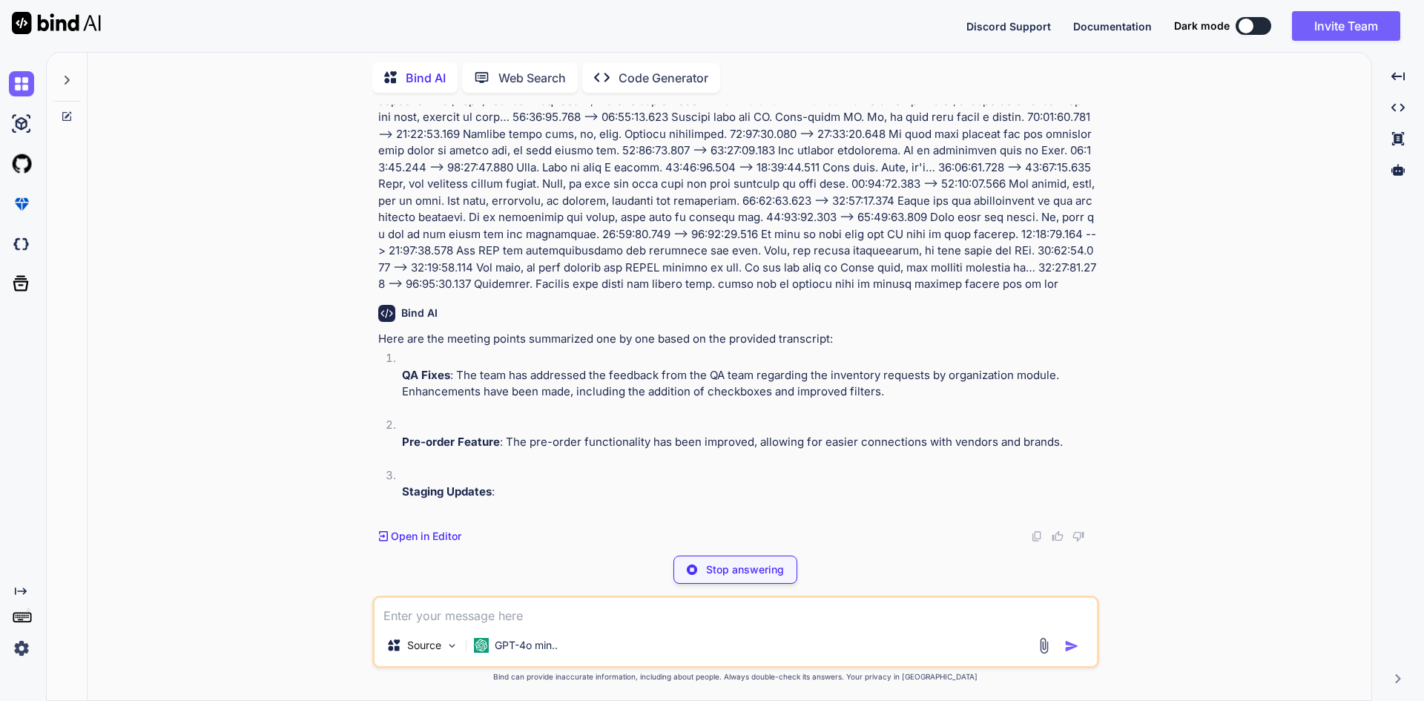
scroll to position [949, 0]
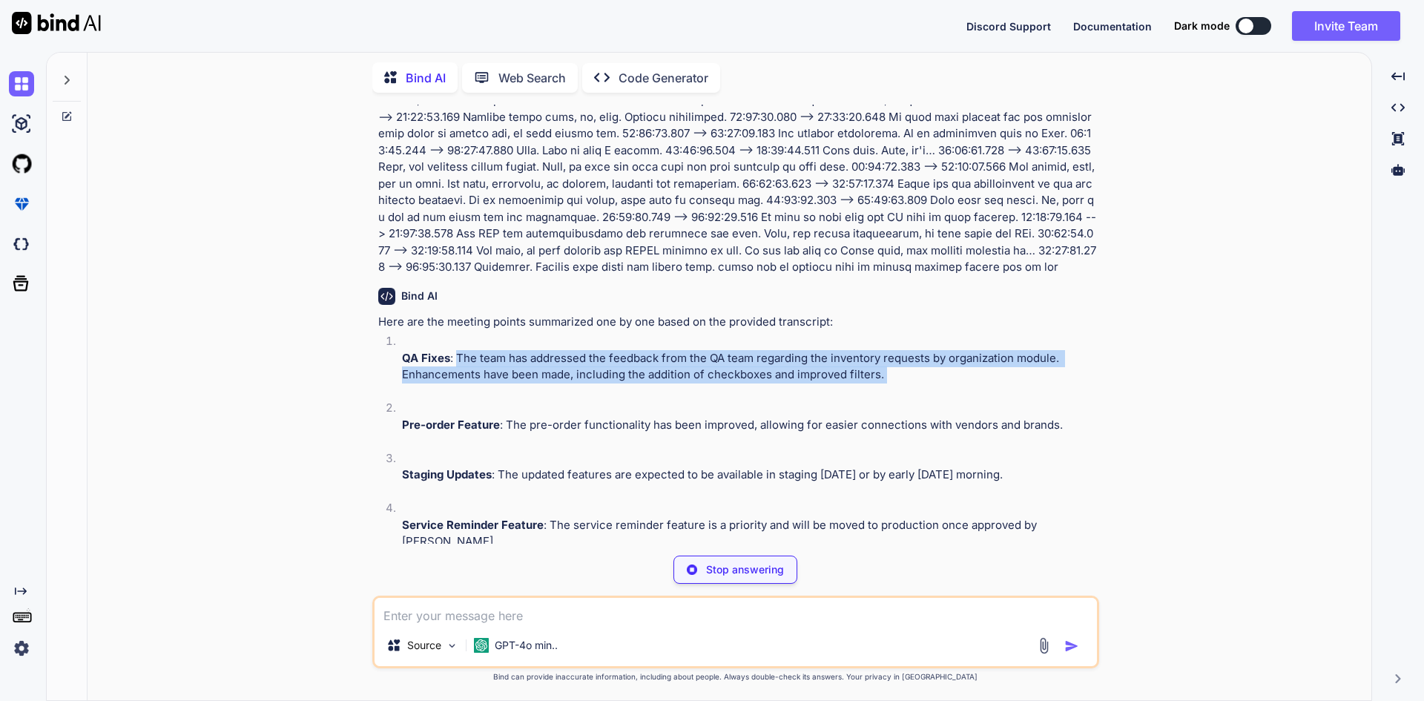
drag, startPoint x: 455, startPoint y: 375, endPoint x: 885, endPoint y: 400, distance: 430.8
click at [885, 400] on li "QA Fixes : The team has addressed the feedback from the QA team regarding the i…" at bounding box center [743, 366] width 706 height 67
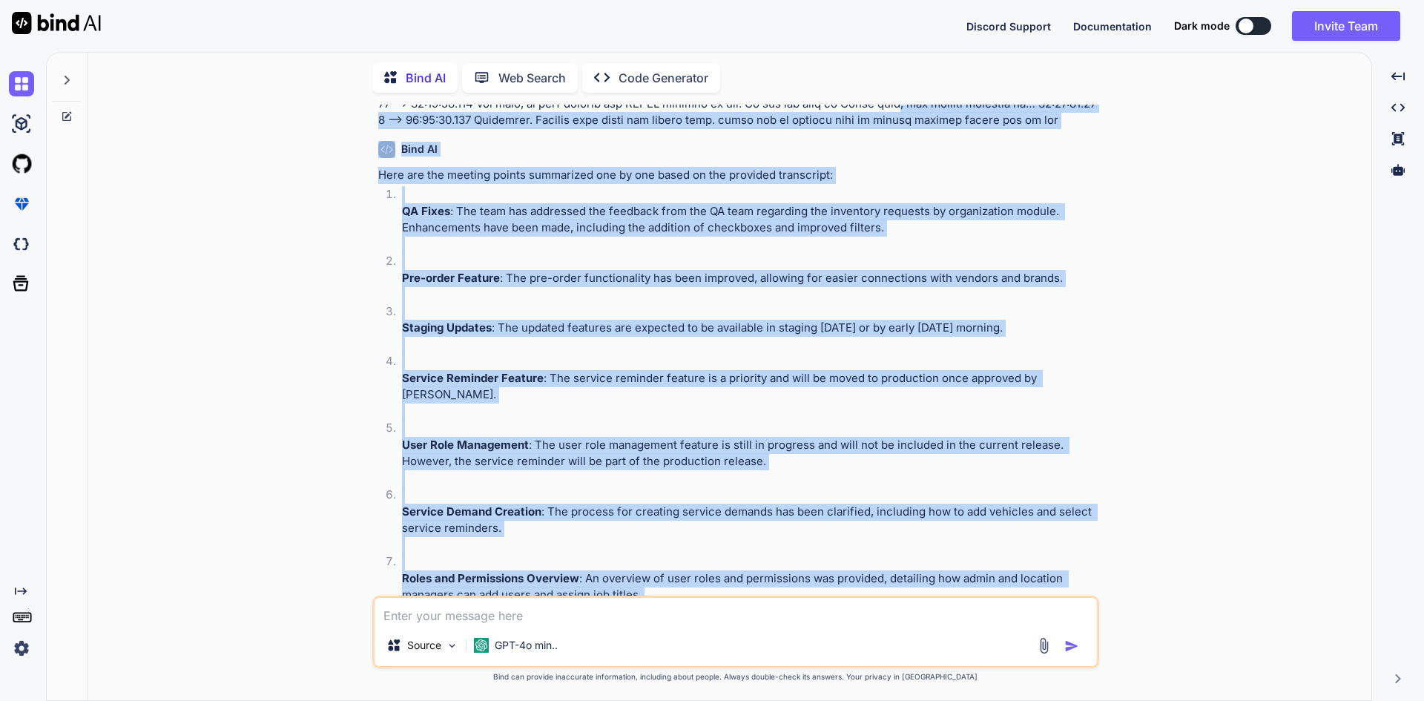
scroll to position [1094, 0]
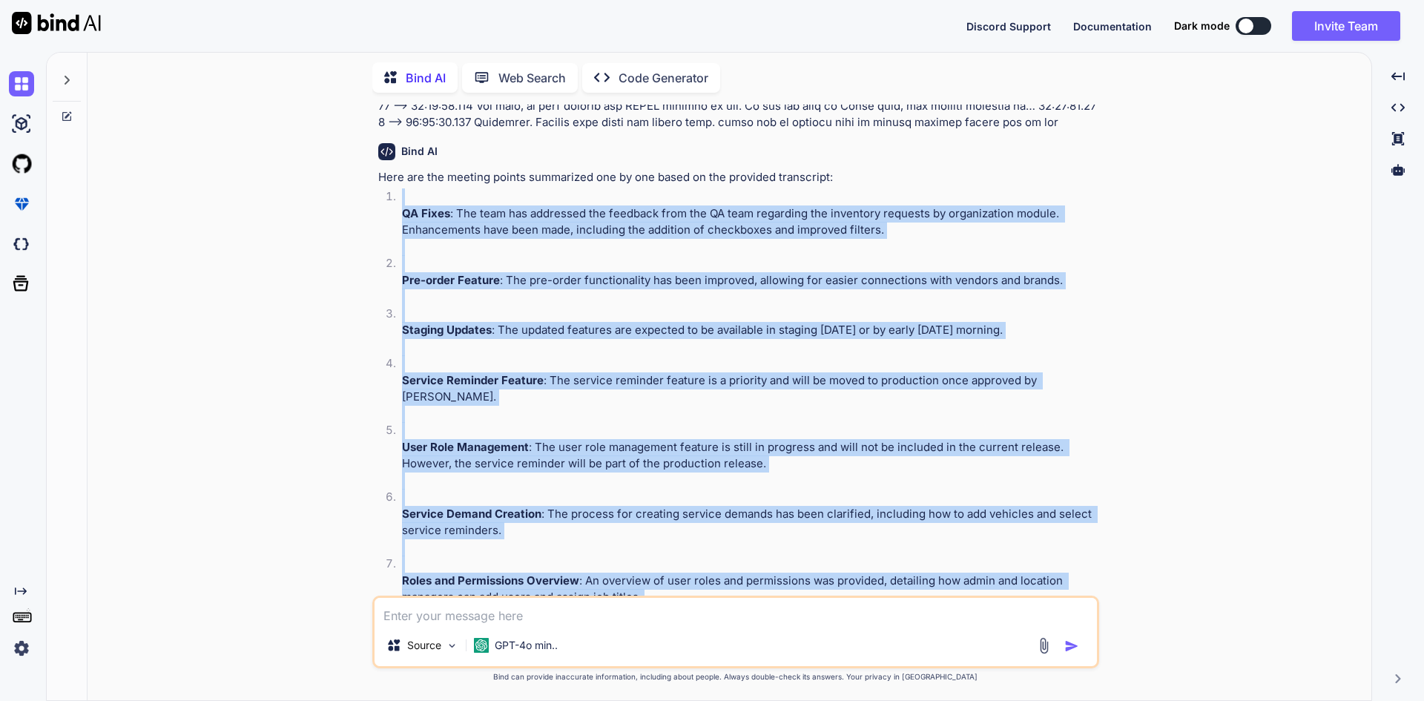
drag, startPoint x: 538, startPoint y: 523, endPoint x: 380, endPoint y: 214, distance: 347.2
click at [380, 214] on ol "QA Fixes : The team has addressed the feedback from the QA team regarding the i…" at bounding box center [737, 571] width 718 height 767
copy ol "QA Fixes : The team has addressed the feedback from the QA team regarding the i…"
click at [562, 613] on textarea at bounding box center [735, 611] width 722 height 27
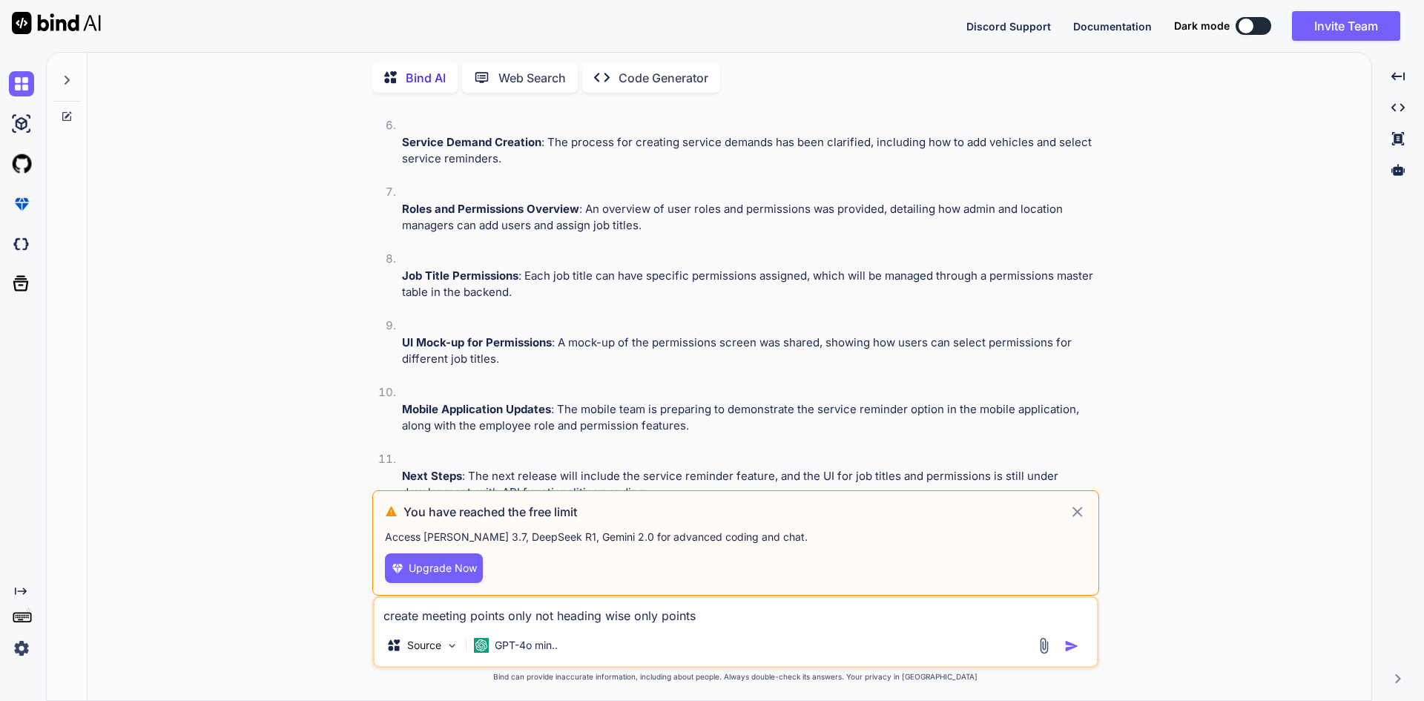
scroll to position [1609, 0]
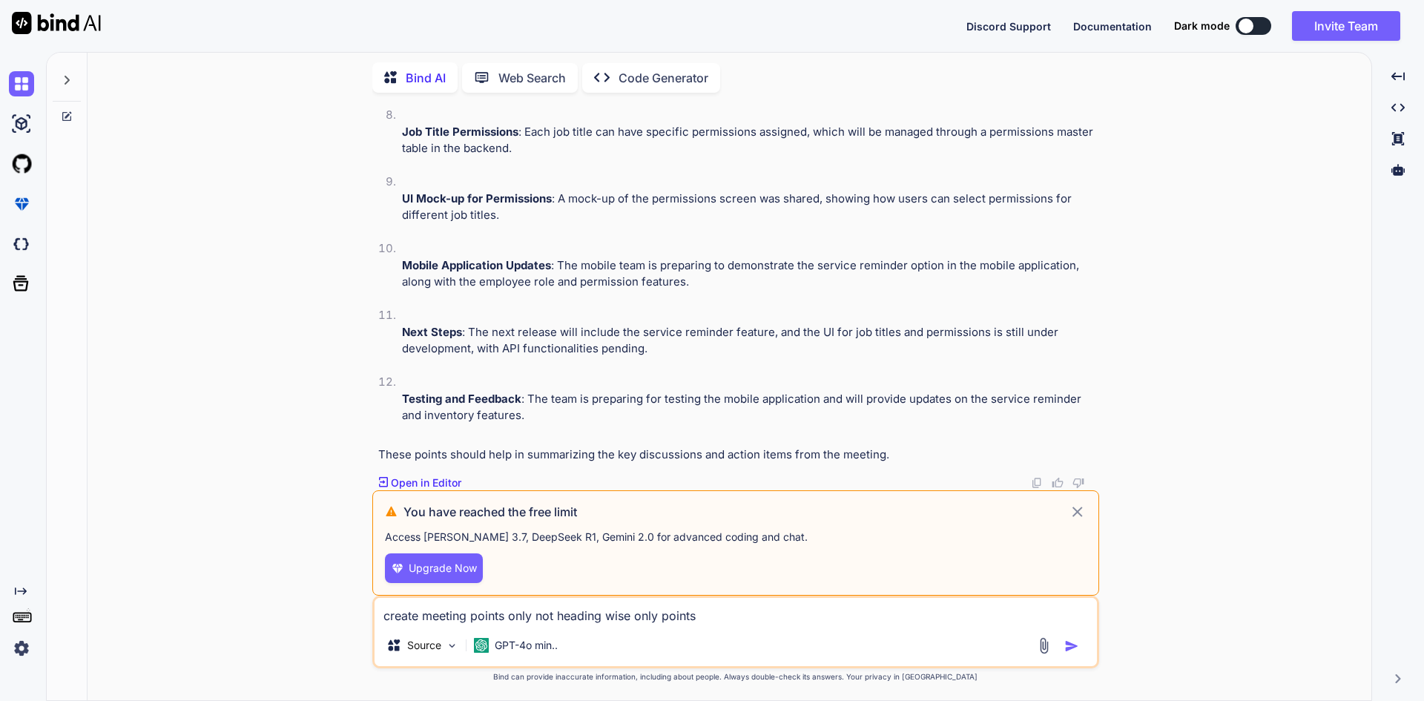
type textarea "create meeting points only not heading wise only points"
drag, startPoint x: 584, startPoint y: 509, endPoint x: 398, endPoint y: 516, distance: 186.2
click at [398, 516] on div "You have reached the free limit" at bounding box center [727, 512] width 684 height 18
drag, startPoint x: 709, startPoint y: 617, endPoint x: 347, endPoint y: 616, distance: 361.8
click at [347, 616] on div "You Bind AI Here are the meeting points summarized one by one based on the prov…" at bounding box center [735, 402] width 1272 height 595
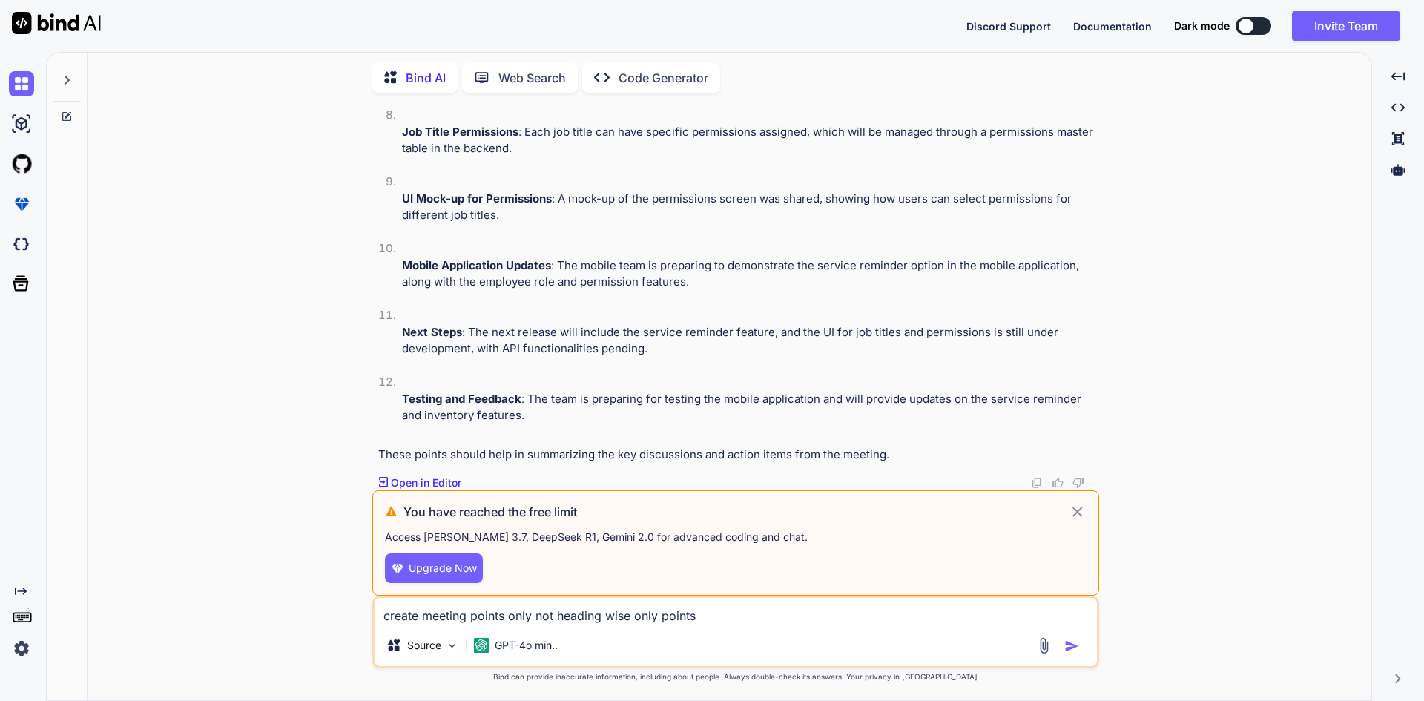
click at [1078, 511] on icon at bounding box center [1077, 511] width 10 height 10
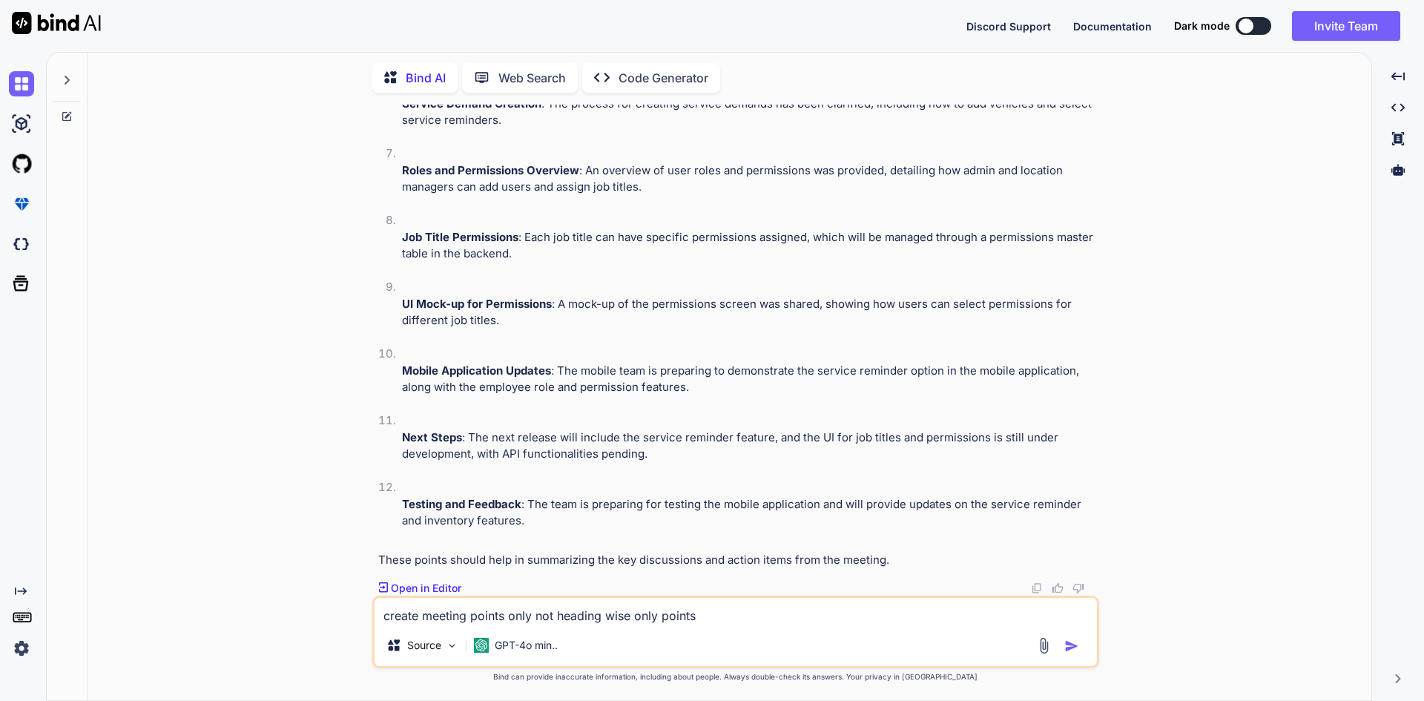
click at [1073, 645] on img "button" at bounding box center [1071, 645] width 15 height 15
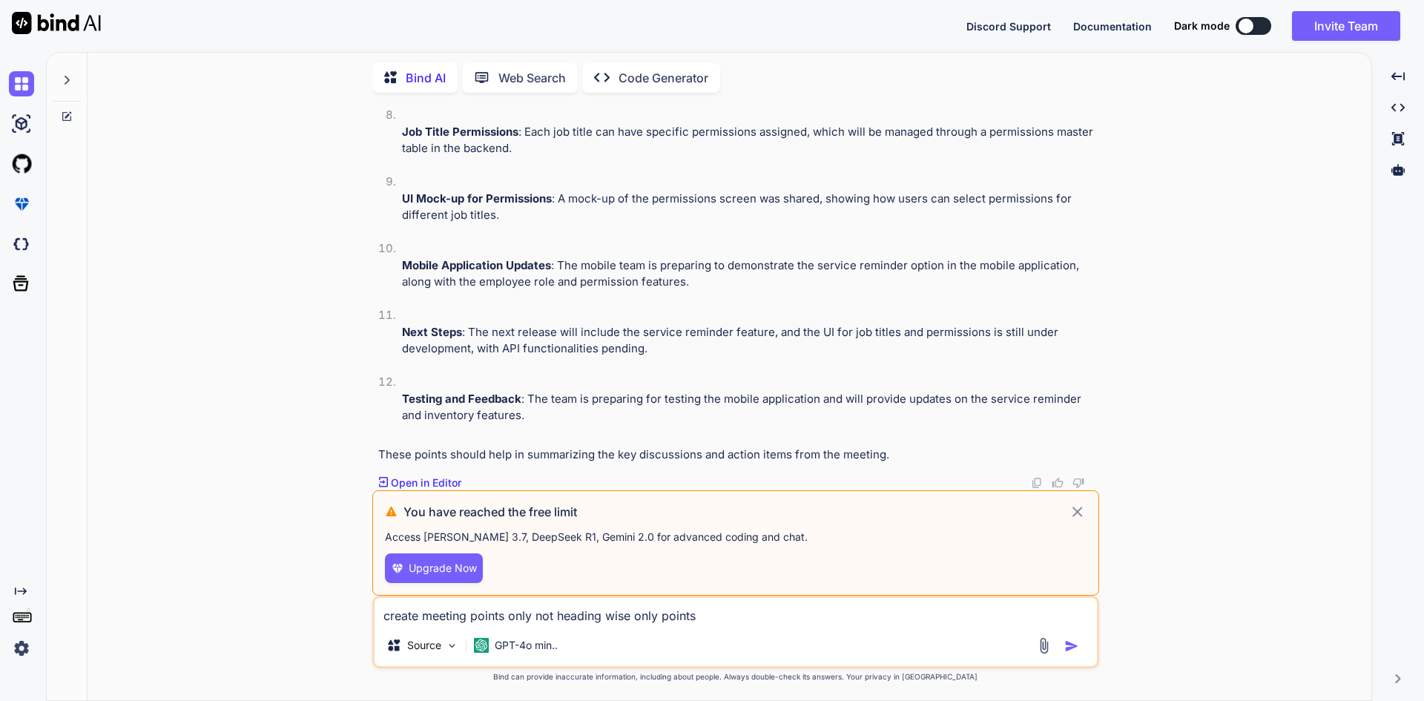
click at [1073, 645] on img "button" at bounding box center [1071, 645] width 15 height 15
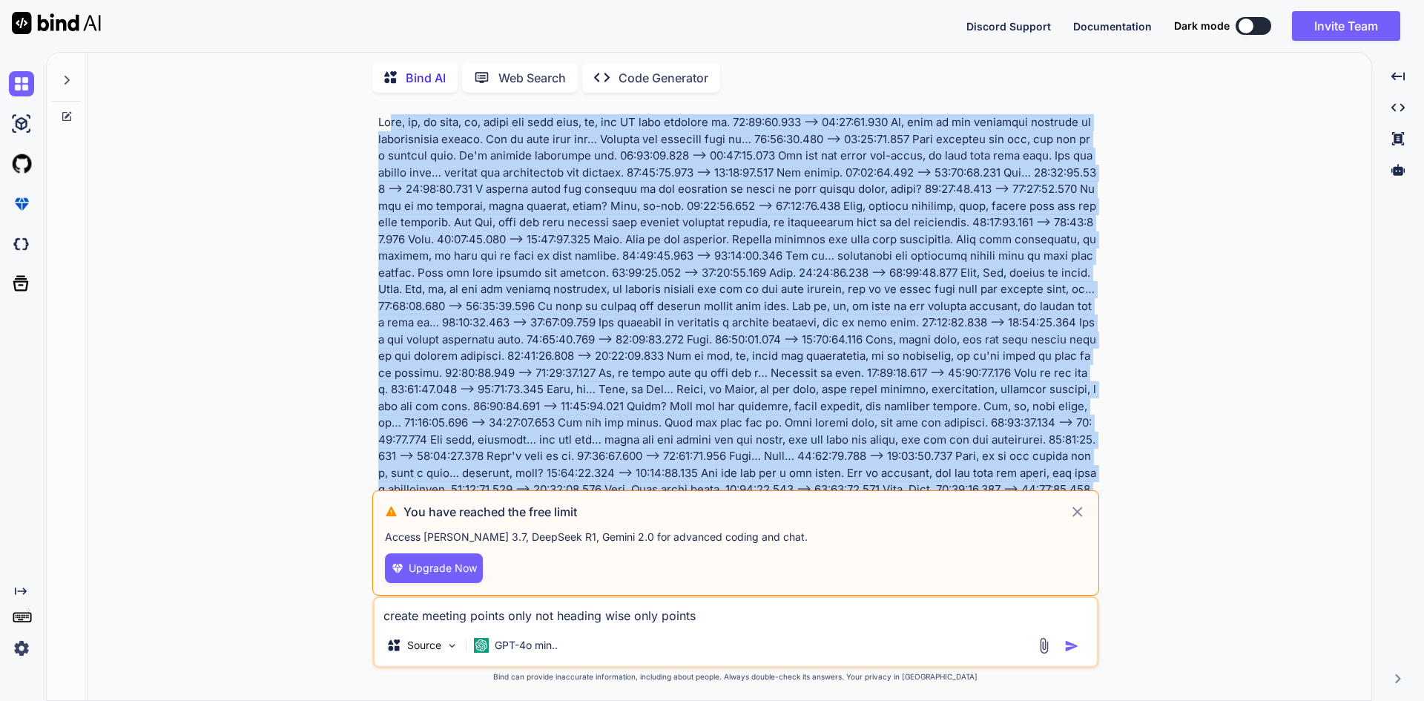
scroll to position [0, 0]
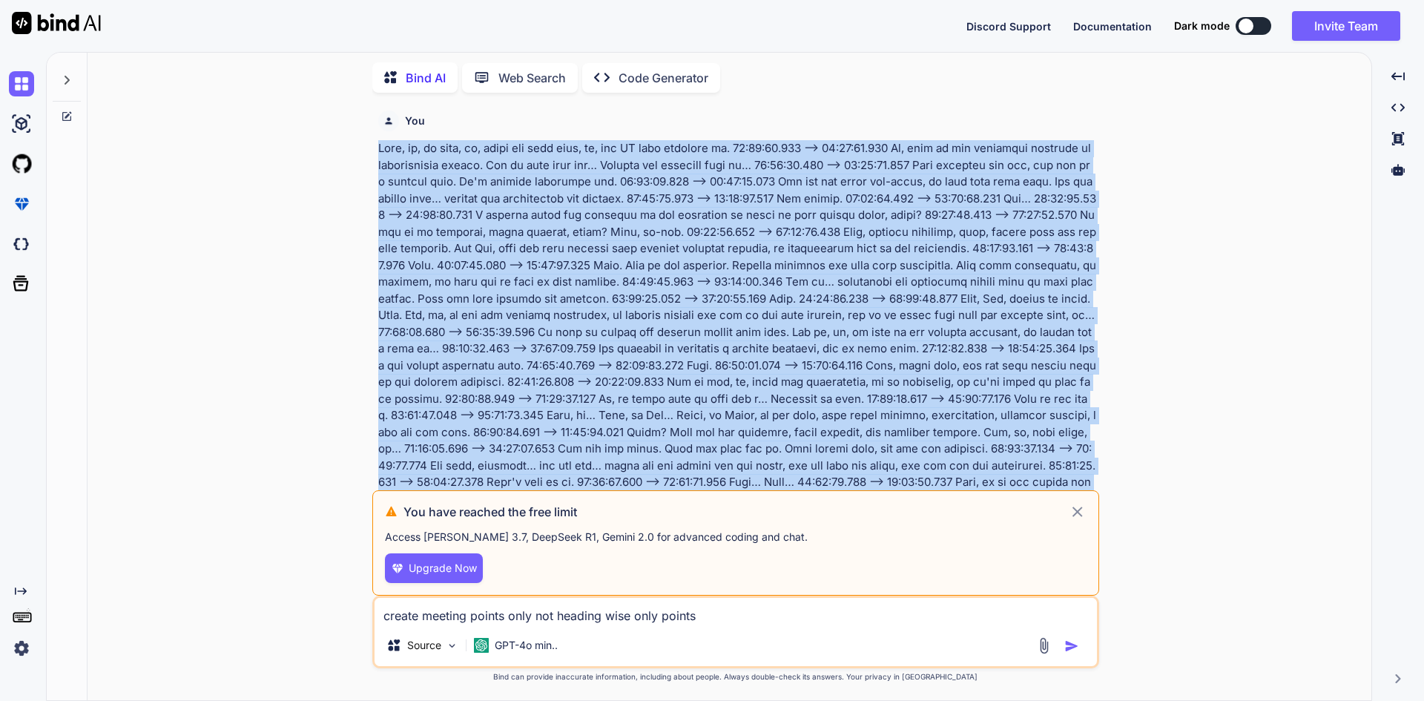
drag, startPoint x: 603, startPoint y: 437, endPoint x: 376, endPoint y: 148, distance: 367.5
click at [376, 148] on div "You Bind AI Here are the meeting points summarized one by one based on the prov…" at bounding box center [737, 298] width 724 height 386
click at [465, 162] on p at bounding box center [737, 682] width 718 height 1085
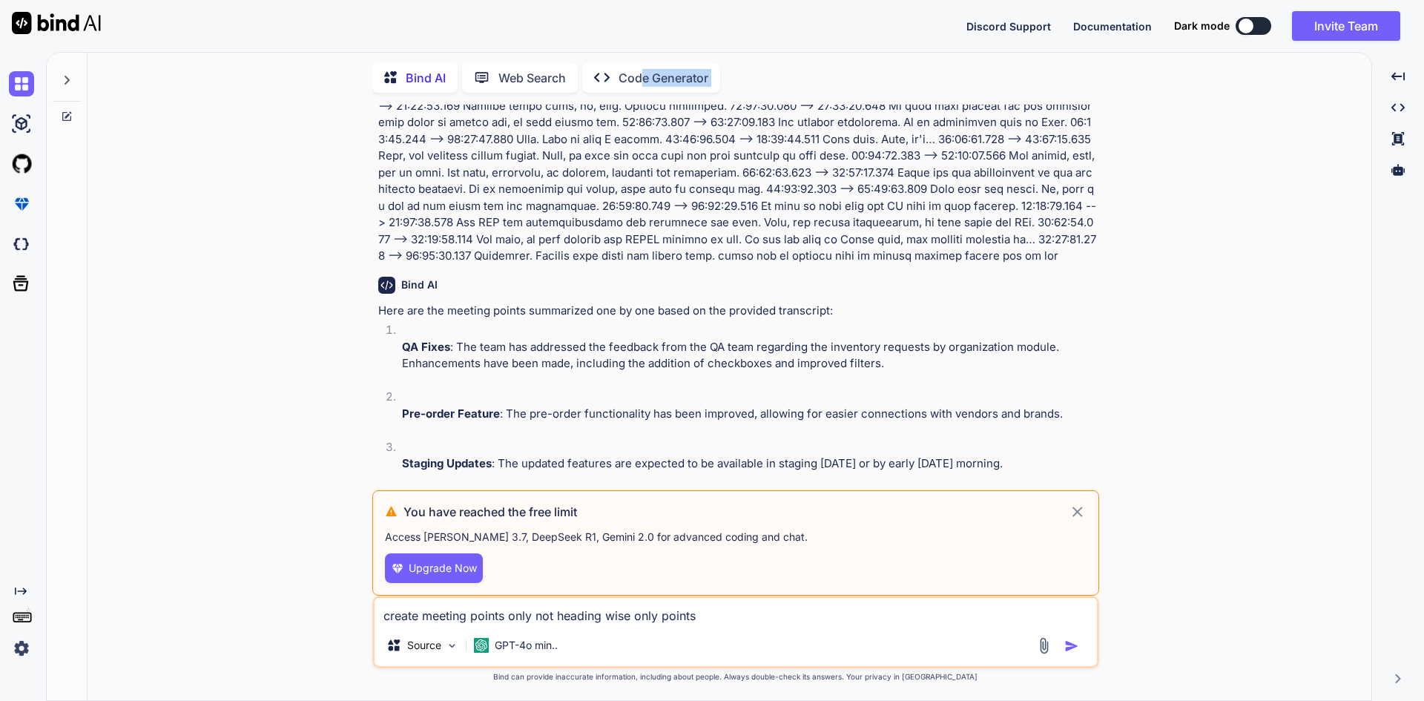
scroll to position [881, 0]
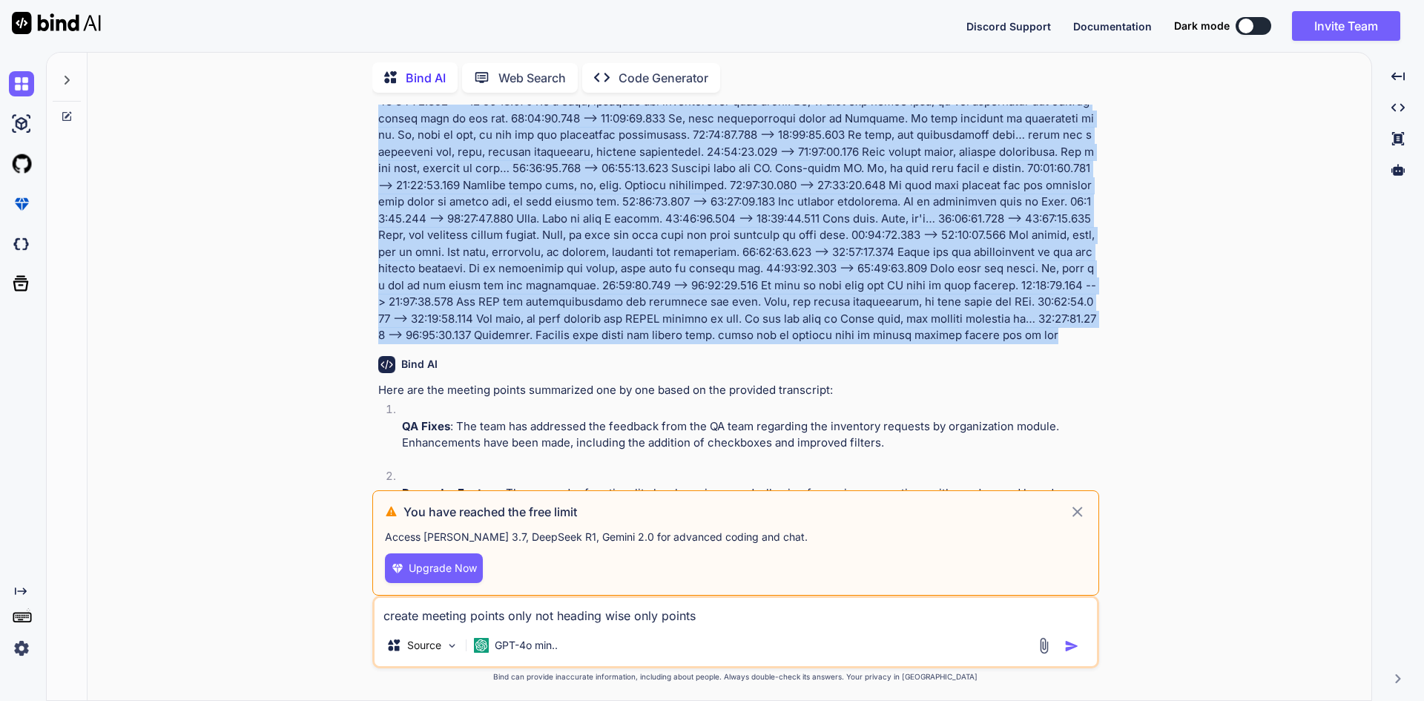
drag, startPoint x: 380, startPoint y: 150, endPoint x: 612, endPoint y: 351, distance: 307.0
copy p "Okay, uh, we have, uh, fixed the buzz that, uh, our QA team provided us. 00:08:…"
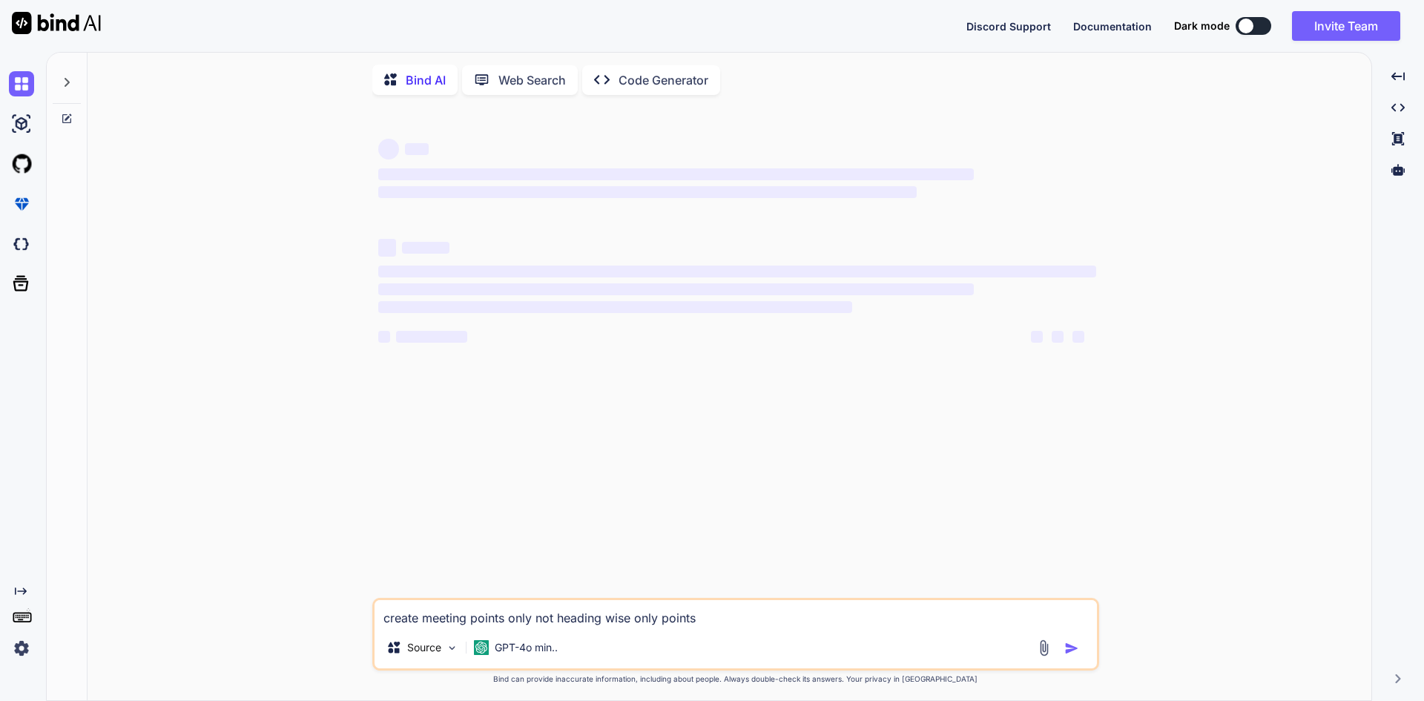
type textarea "x"
drag, startPoint x: 716, startPoint y: 627, endPoint x: 366, endPoint y: 613, distance: 350.2
click at [366, 613] on div "‌ ‌ ‌ ‌ ‌ ‌ ‌ ‌ ‌ ‌ ‌ ‌ ‌ ‌ create meeting points only not heading wise only po…" at bounding box center [735, 404] width 1272 height 595
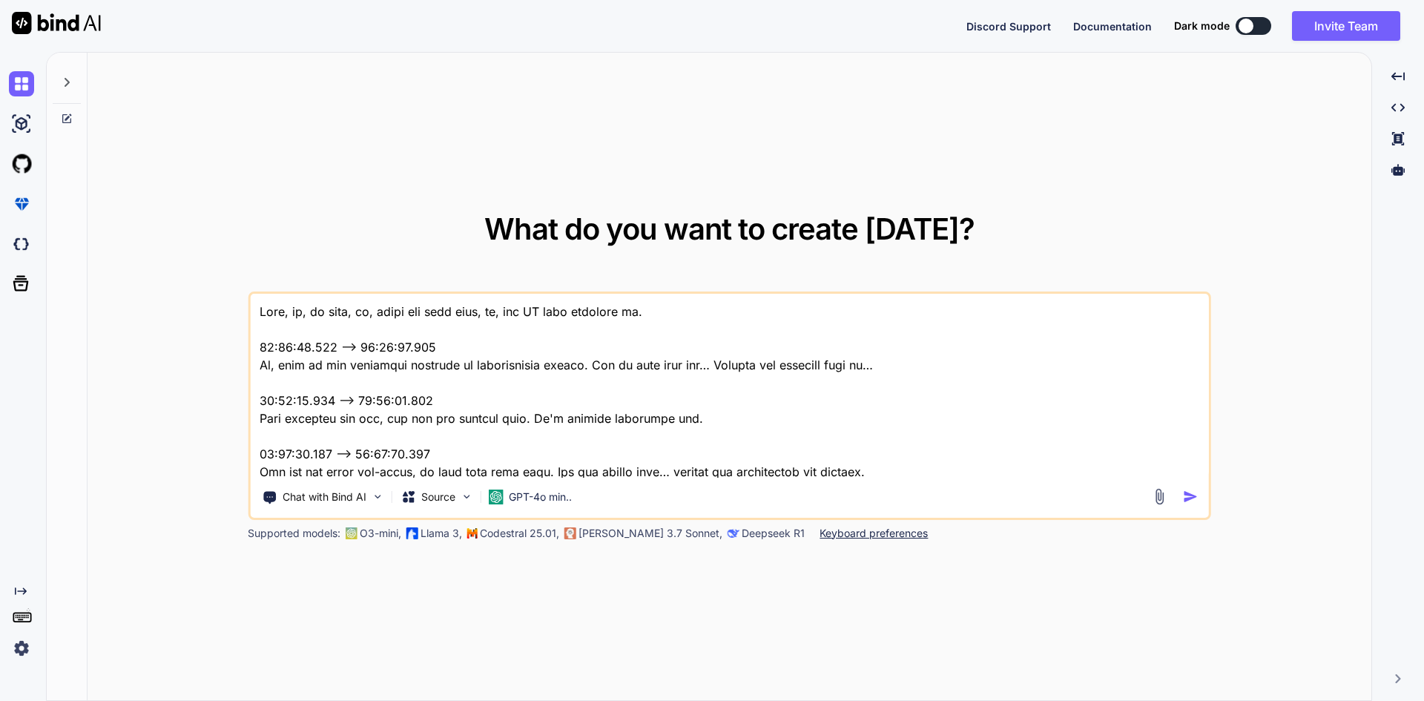
type textarea "x"
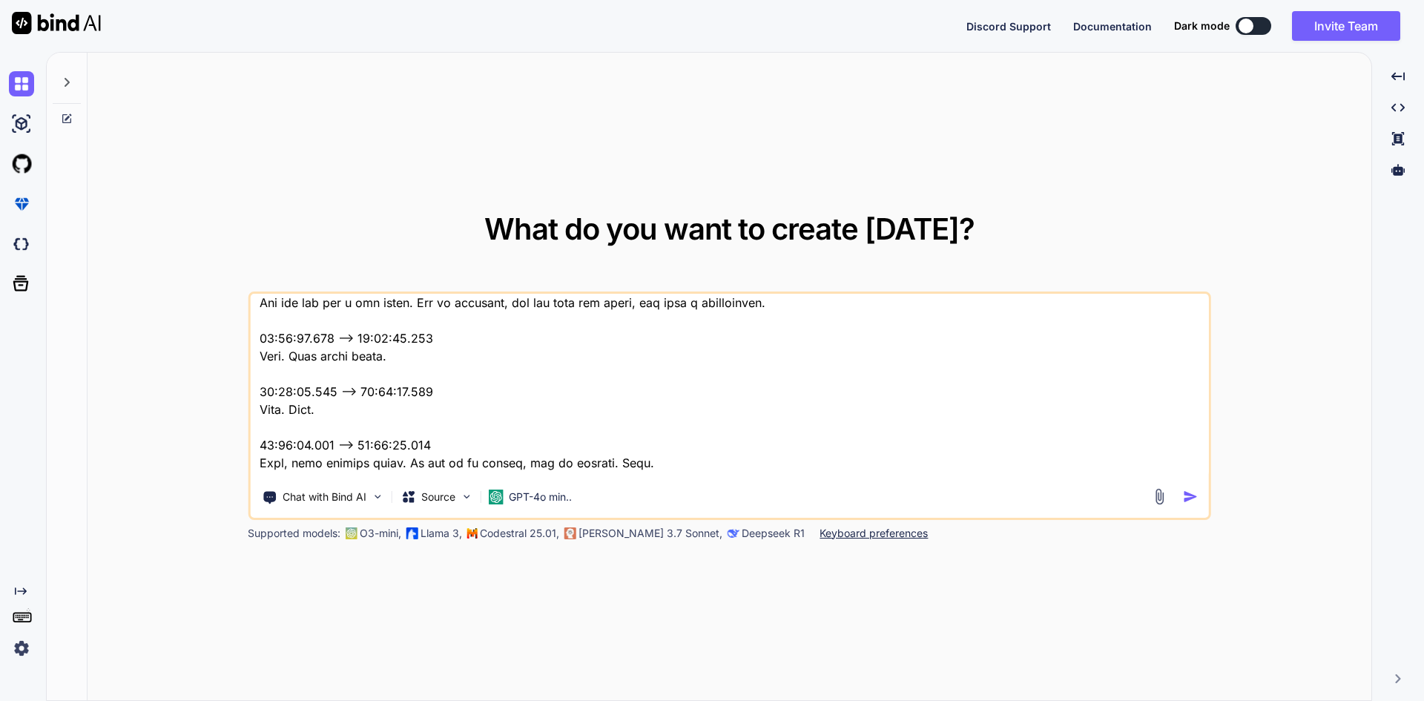
scroll to position [1631, 0]
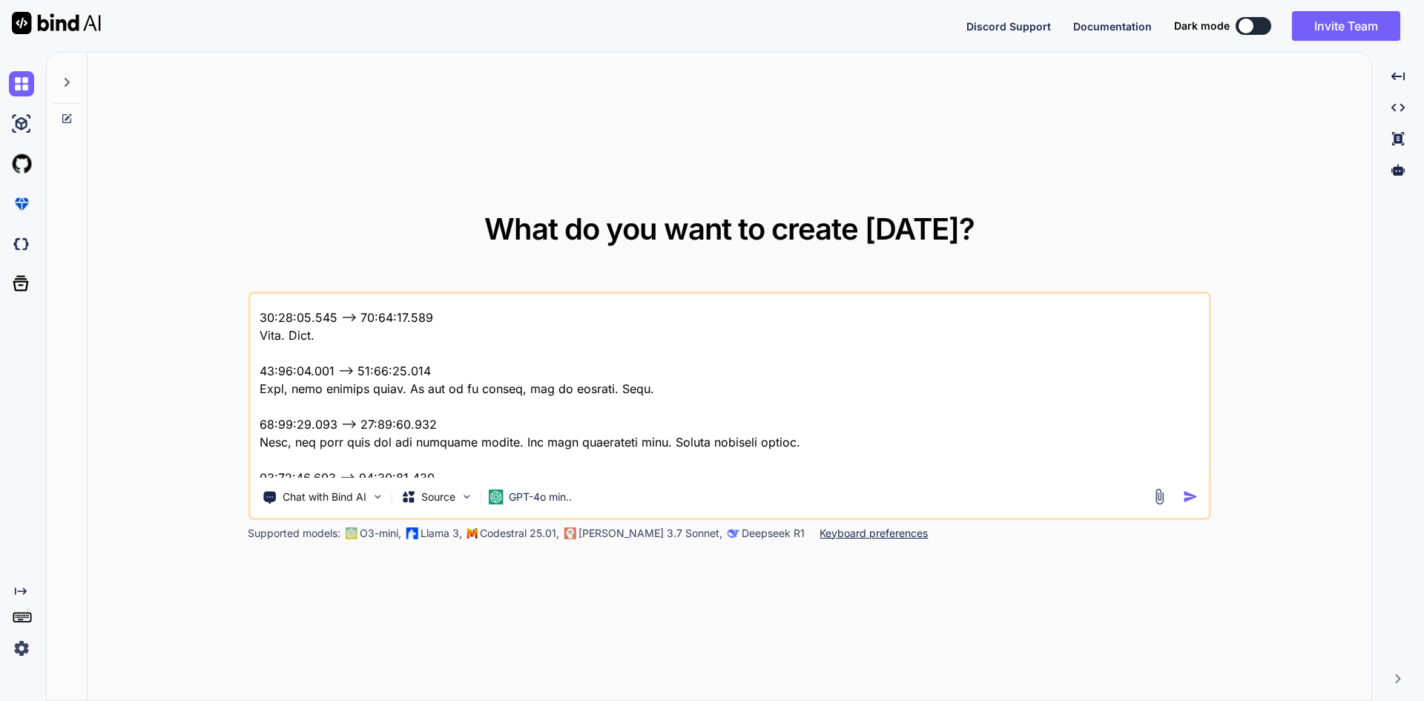
click at [565, 397] on textarea at bounding box center [729, 386] width 959 height 184
type textarea "Okay, uh, we have, uh, fixed the buzz that, uh, our QA team provided us. 00:08:…"
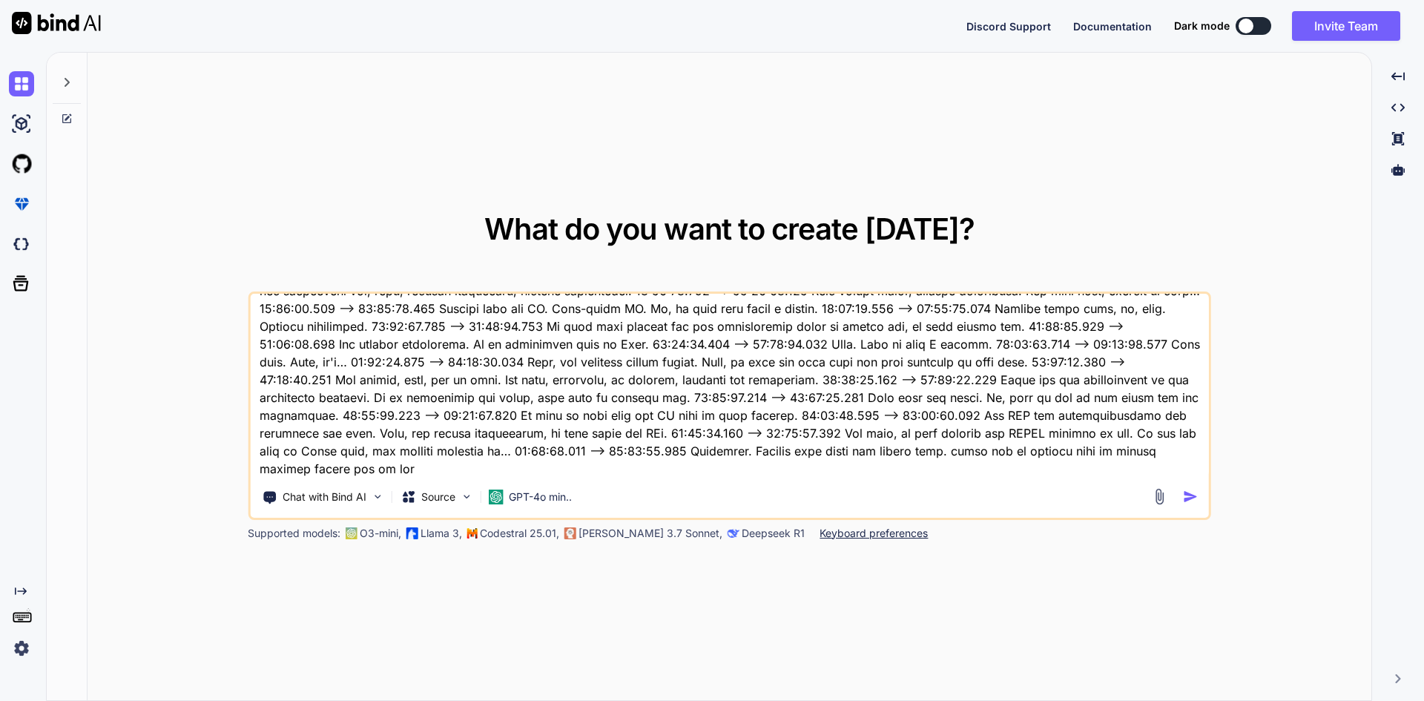
scroll to position [803, 0]
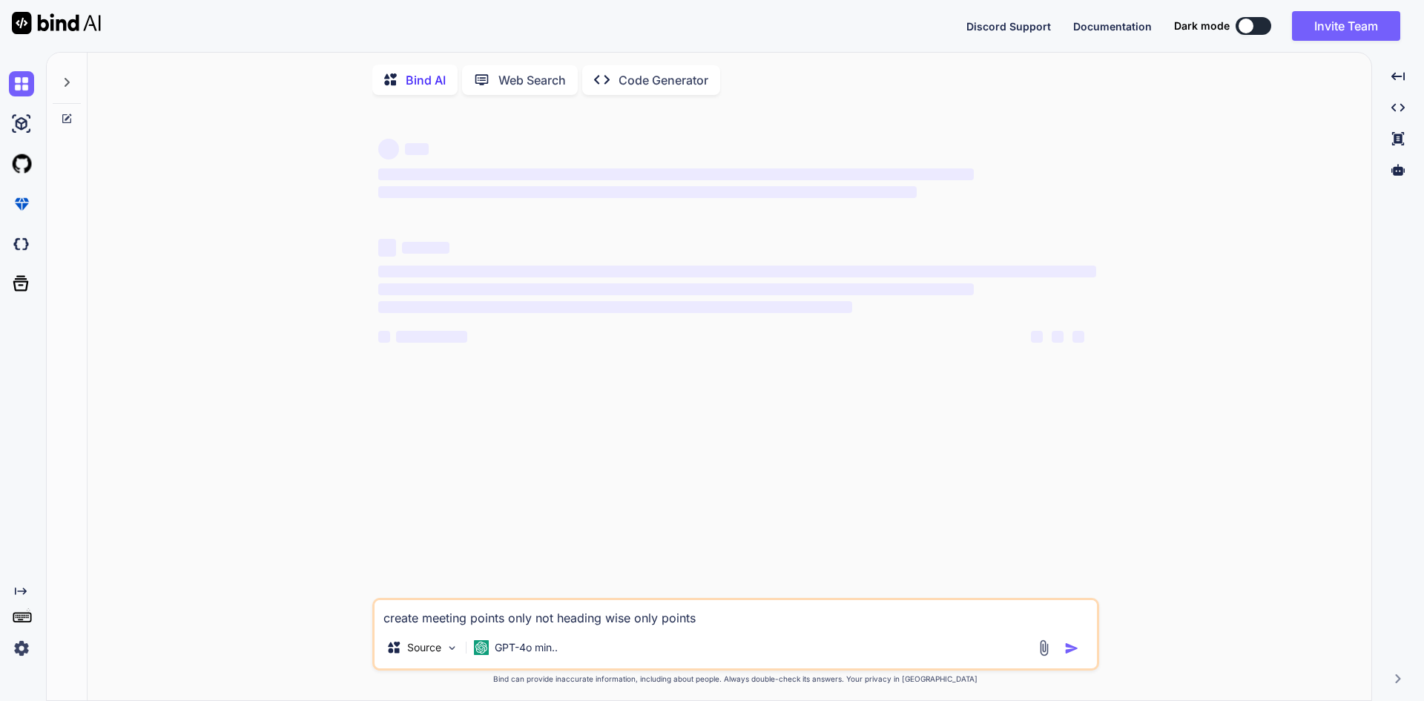
type textarea "x"
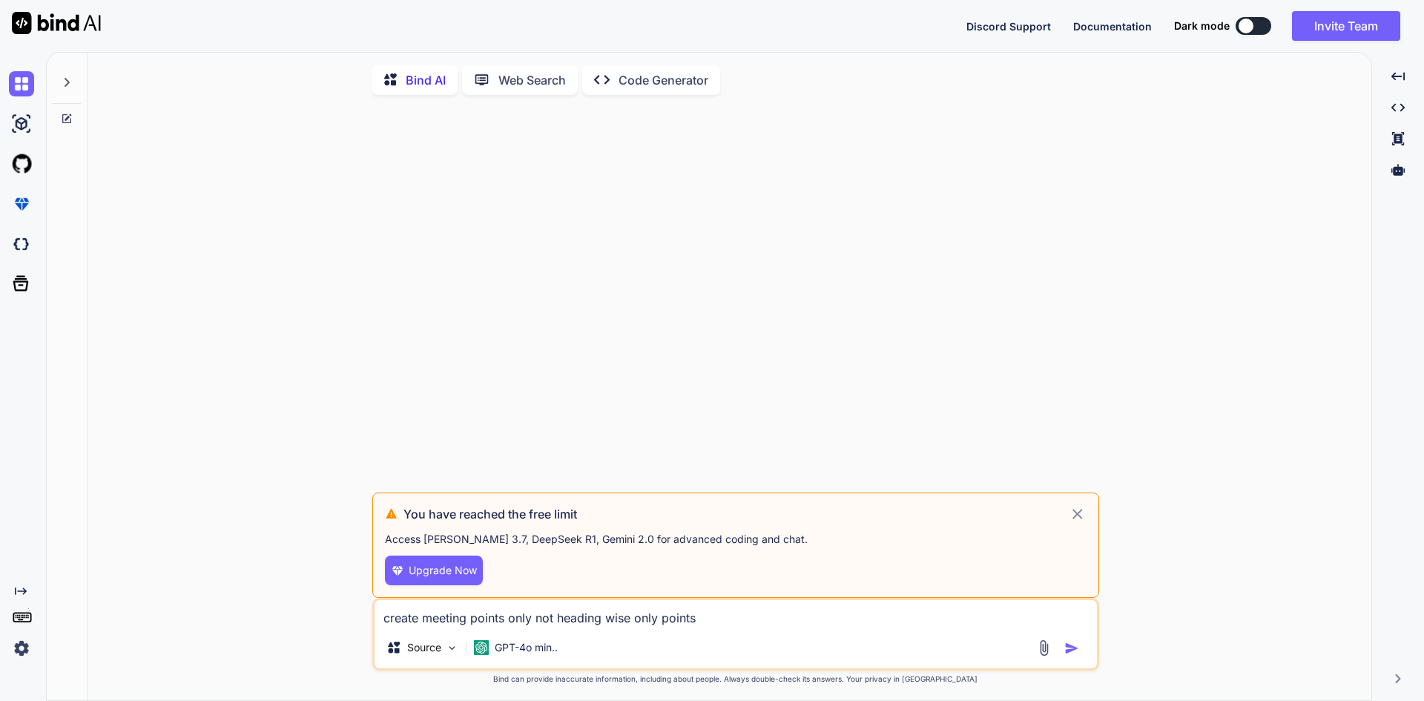
click at [1077, 515] on icon at bounding box center [1076, 514] width 17 height 18
